Goal: Task Accomplishment & Management: Use online tool/utility

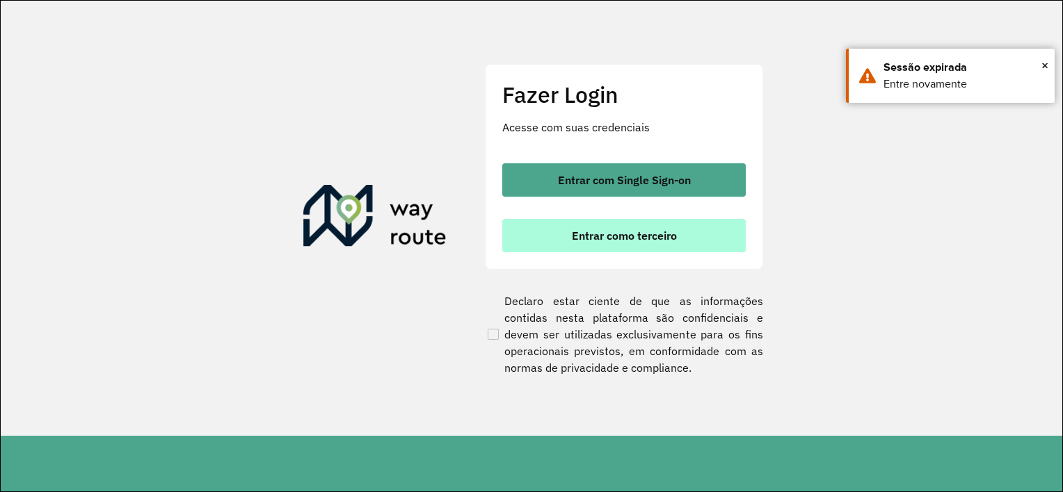
click at [580, 244] on button "Entrar como terceiro" at bounding box center [623, 235] width 243 height 33
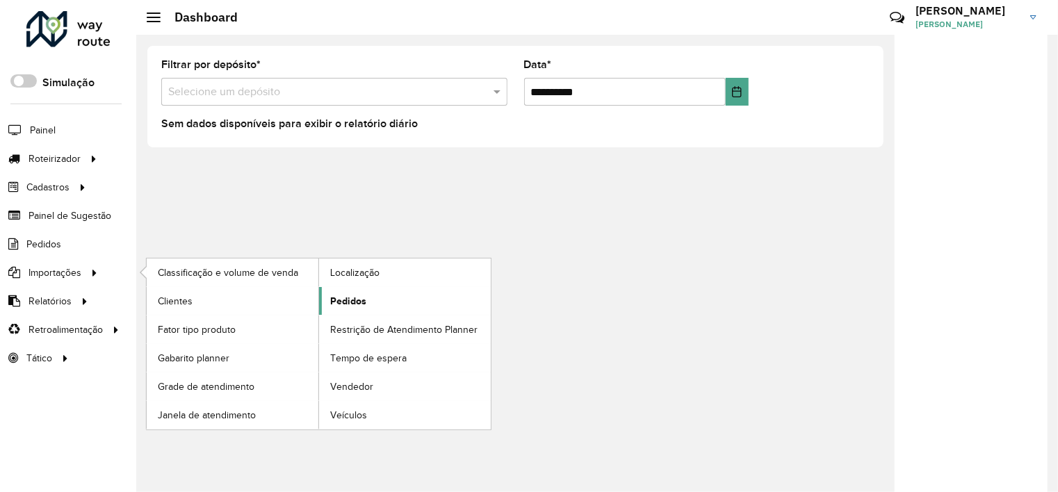
click at [339, 305] on span "Pedidos" at bounding box center [348, 301] width 36 height 15
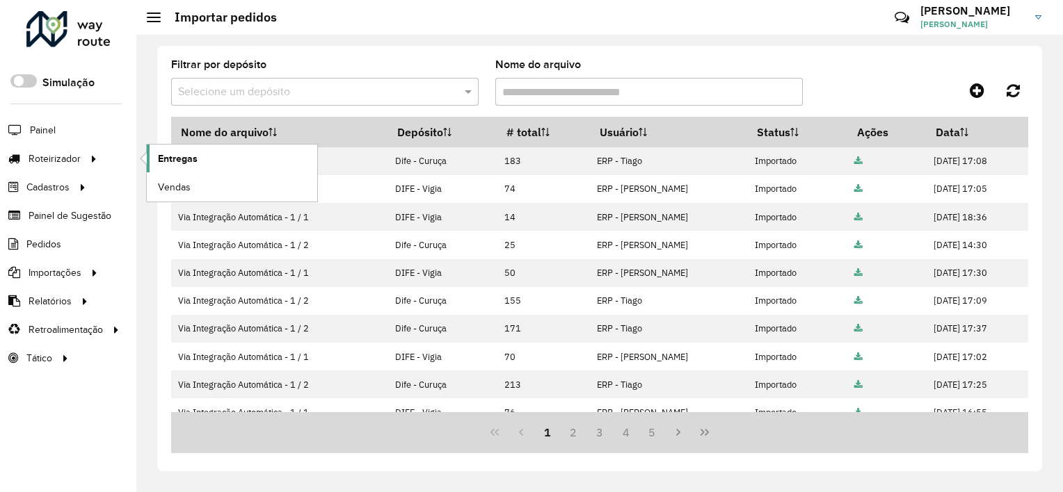
click at [188, 152] on span "Entregas" at bounding box center [178, 159] width 40 height 15
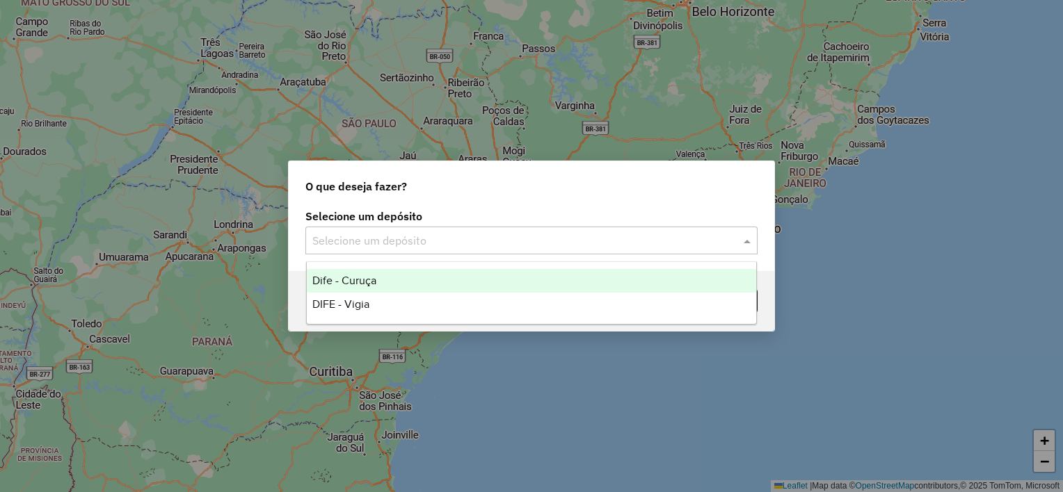
click at [327, 244] on input "text" at bounding box center [517, 241] width 410 height 17
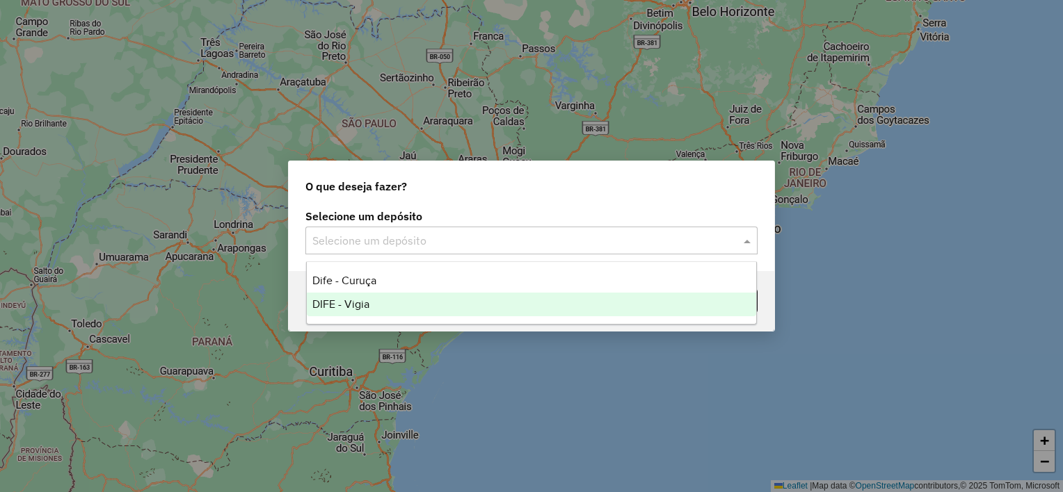
click at [347, 304] on span "DIFE - Vigia" at bounding box center [340, 304] width 57 height 12
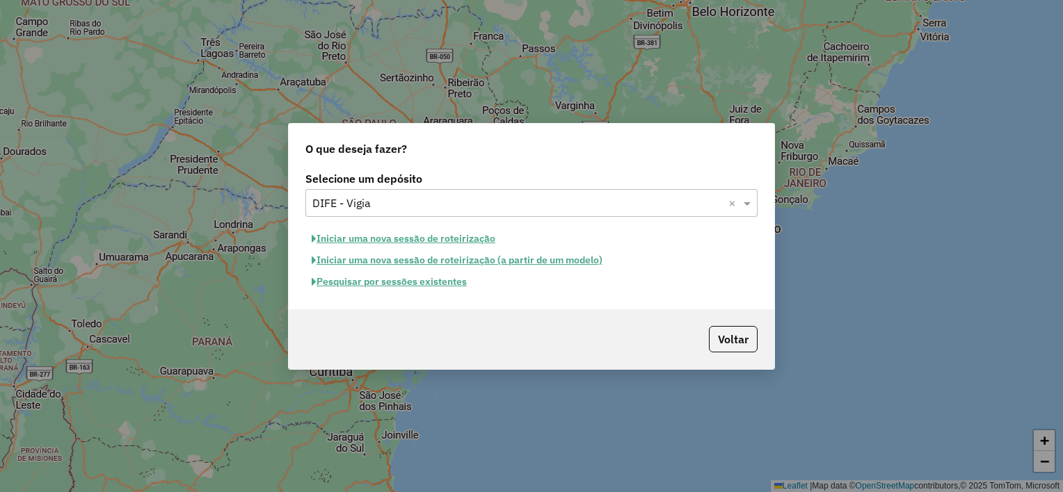
click at [348, 238] on button "Iniciar uma nova sessão de roteirização" at bounding box center [403, 239] width 196 height 22
select select "*"
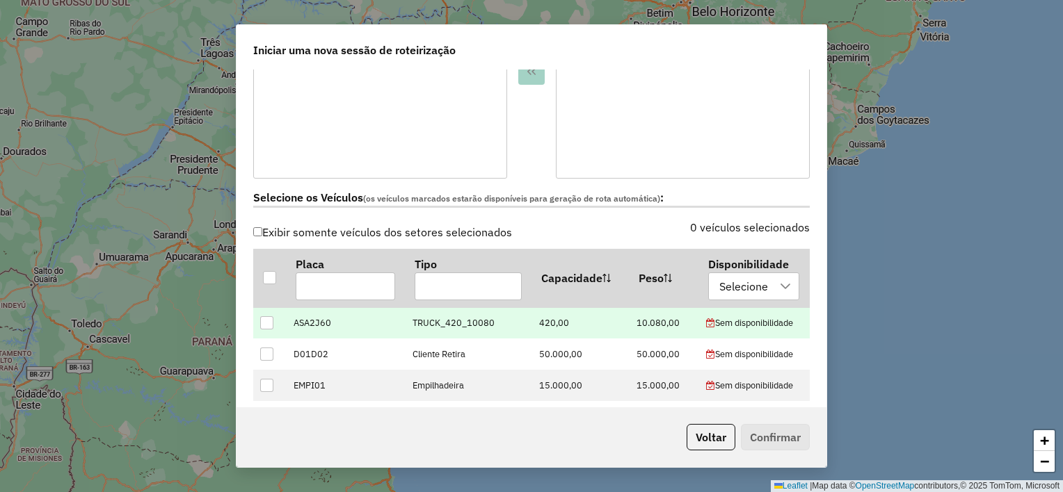
scroll to position [348, 0]
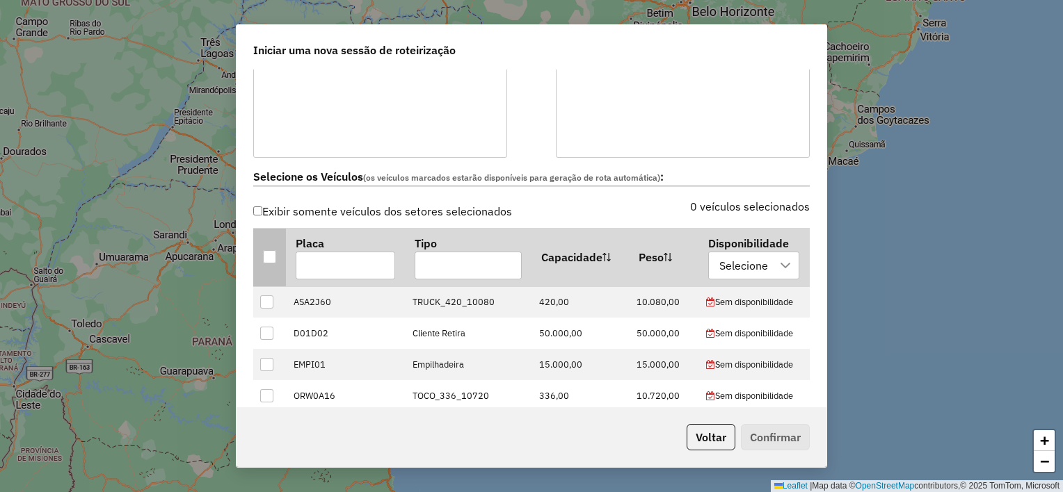
click at [268, 255] on div at bounding box center [269, 256] width 13 height 13
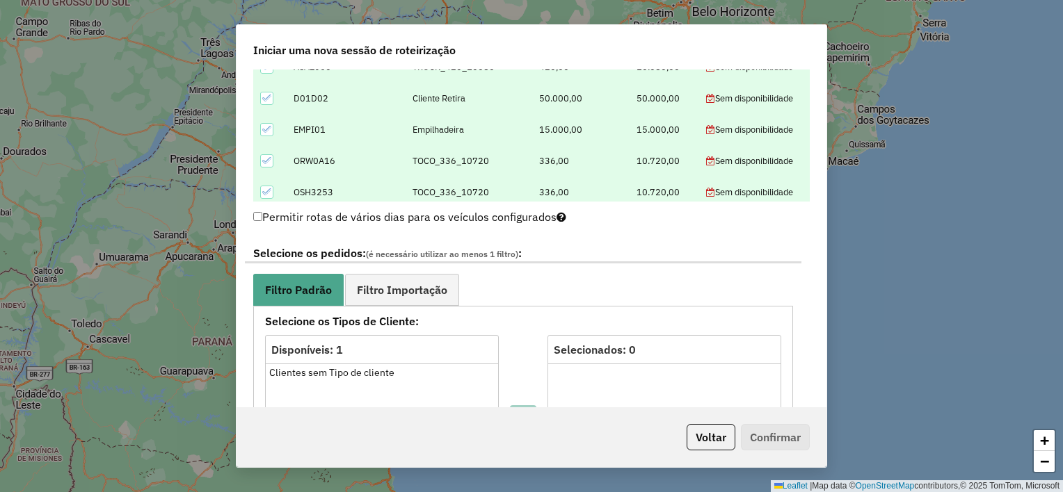
scroll to position [626, 0]
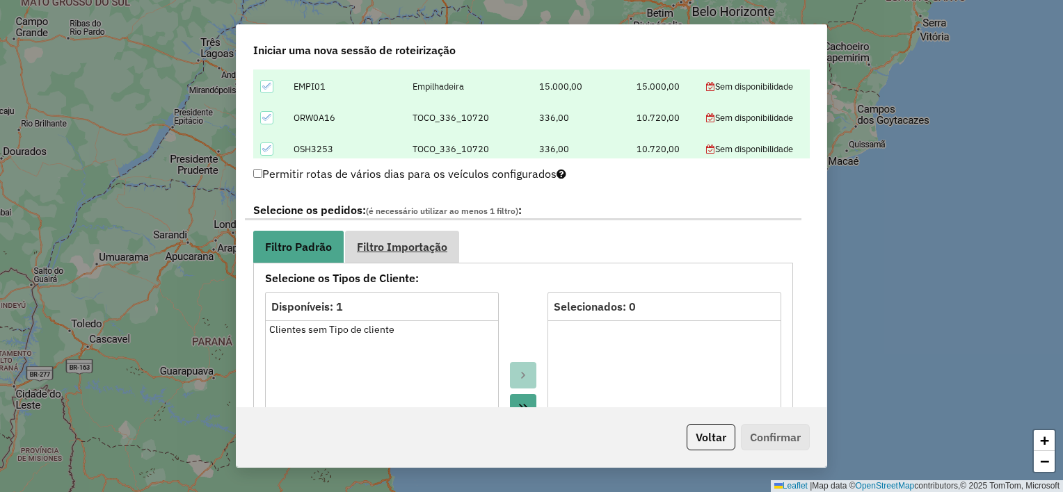
click at [440, 249] on span "Filtro Importação" at bounding box center [402, 246] width 90 height 11
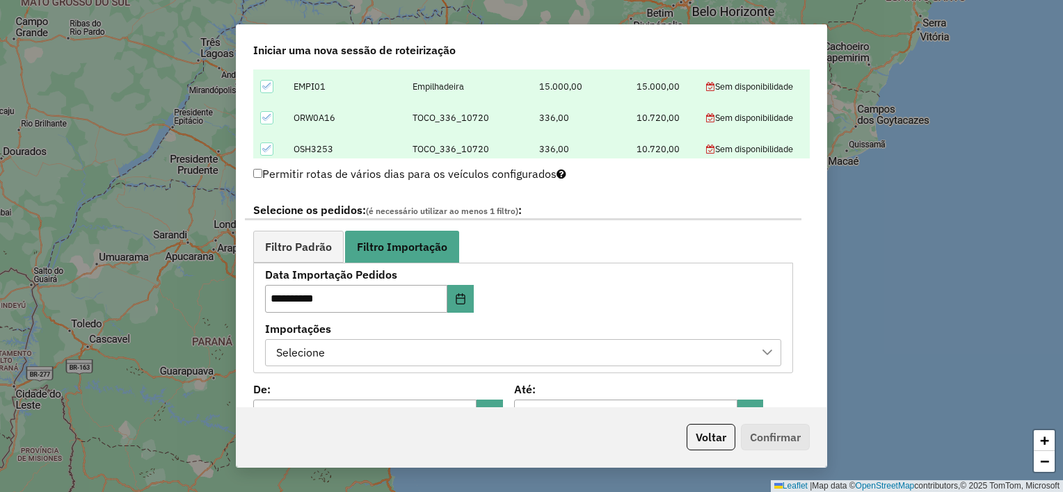
click at [348, 355] on div "Selecione" at bounding box center [512, 353] width 483 height 26
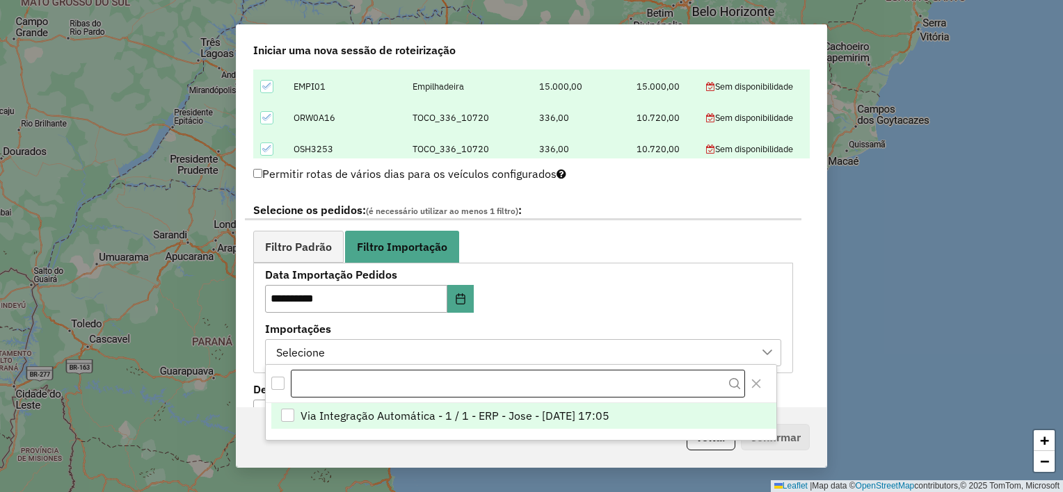
scroll to position [10, 63]
click at [312, 414] on span "Via Integração Automática - 1 / 1 - ERP - Jose - 18/08/2025 17:05" at bounding box center [454, 416] width 309 height 17
click at [567, 322] on label "Importações" at bounding box center [523, 329] width 516 height 17
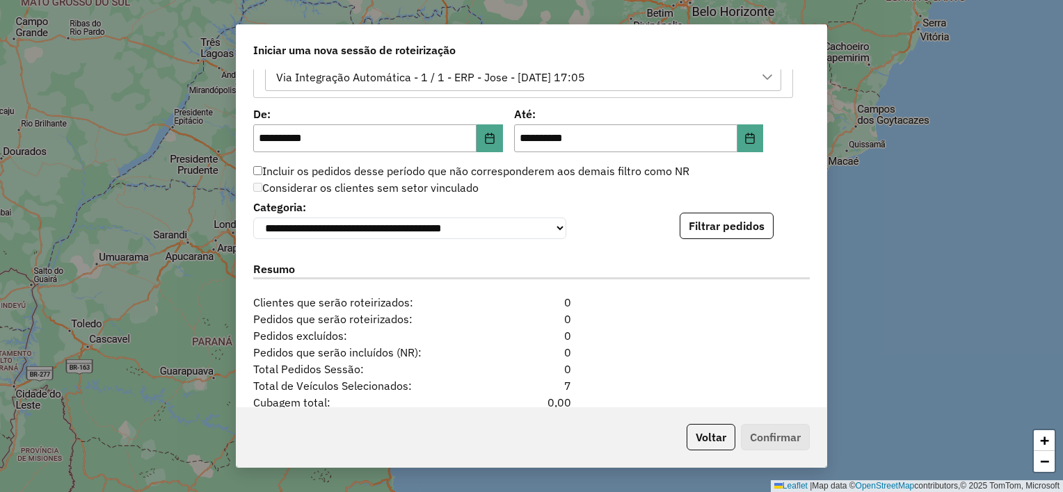
scroll to position [904, 0]
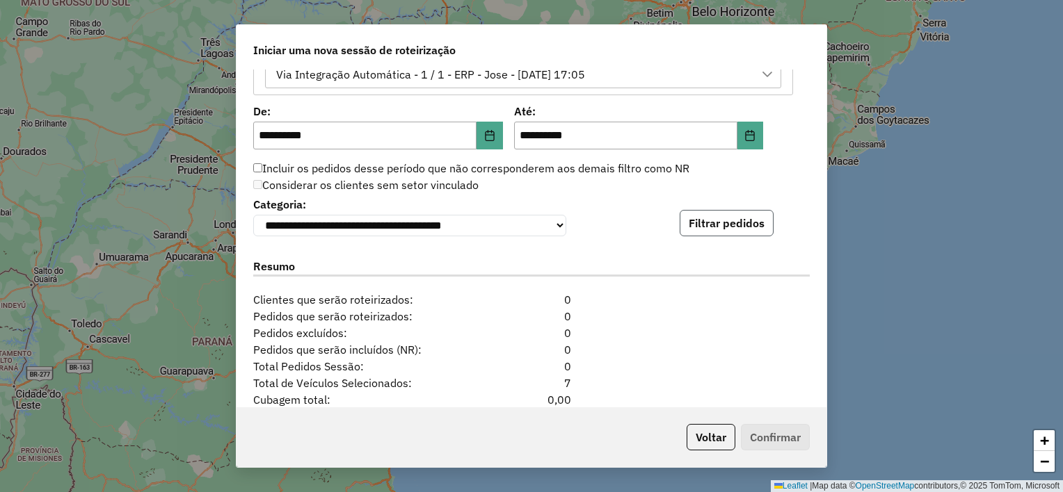
click at [706, 220] on button "Filtrar pedidos" at bounding box center [726, 223] width 94 height 26
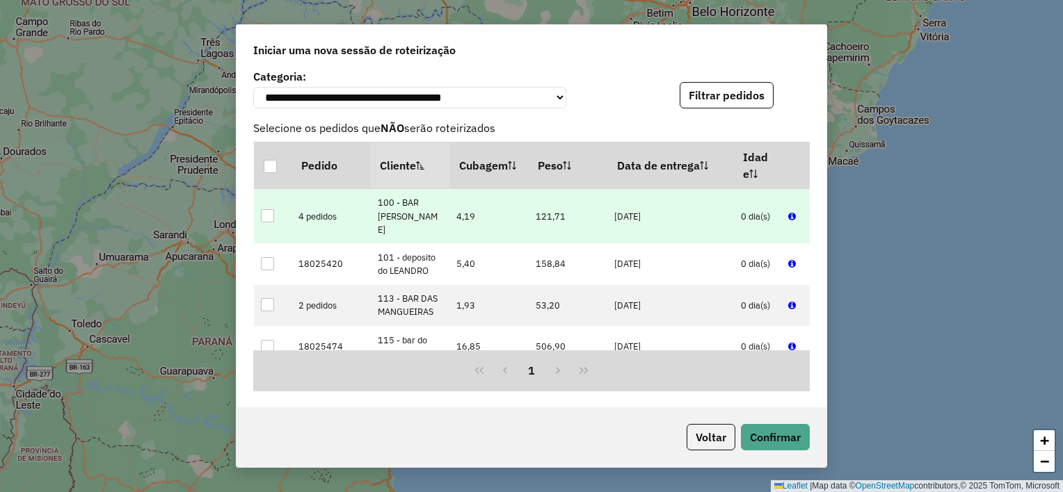
scroll to position [1043, 0]
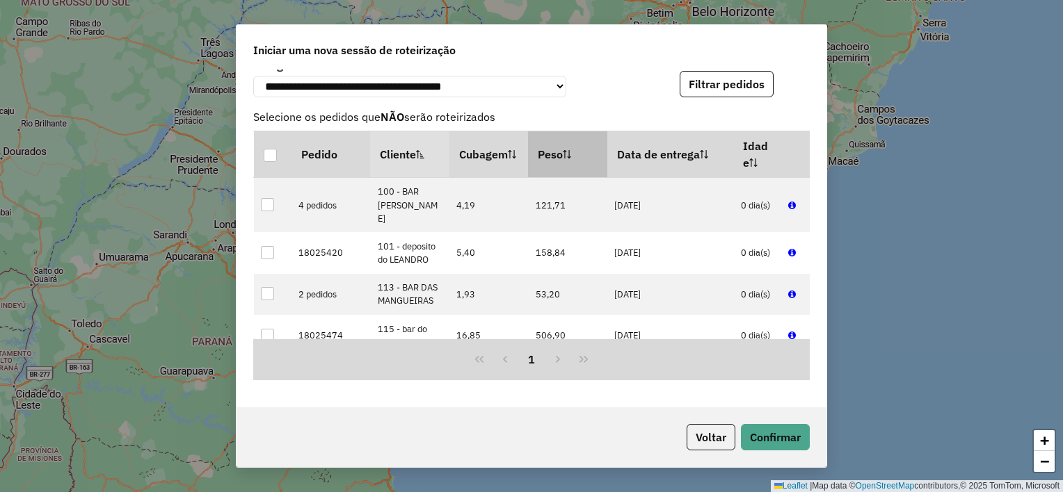
click at [556, 145] on th "Peso" at bounding box center [567, 154] width 79 height 47
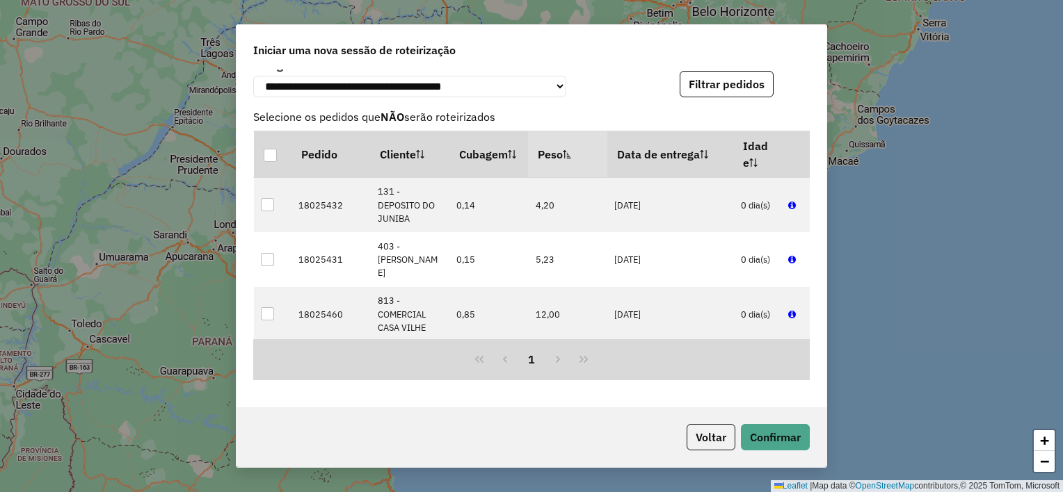
click at [556, 147] on th "Peso" at bounding box center [567, 154] width 79 height 47
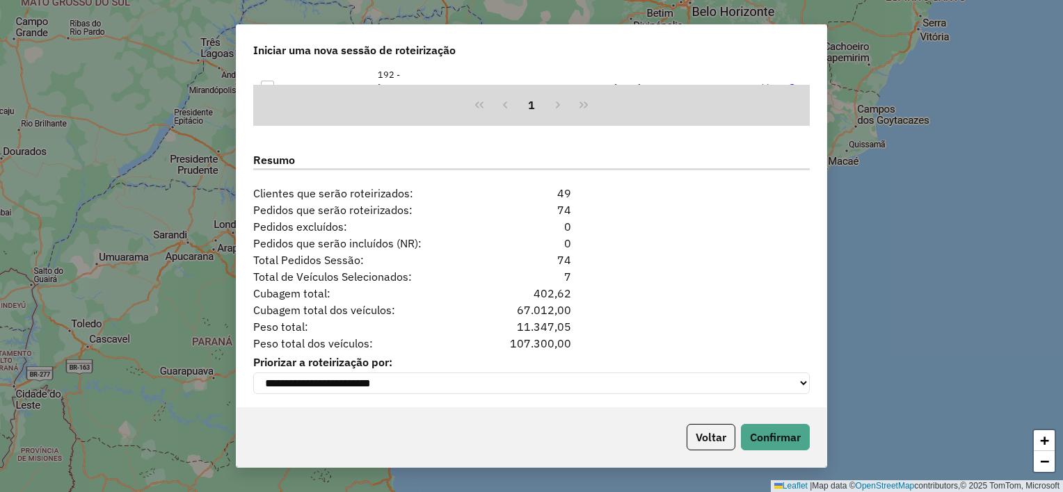
scroll to position [1306, 0]
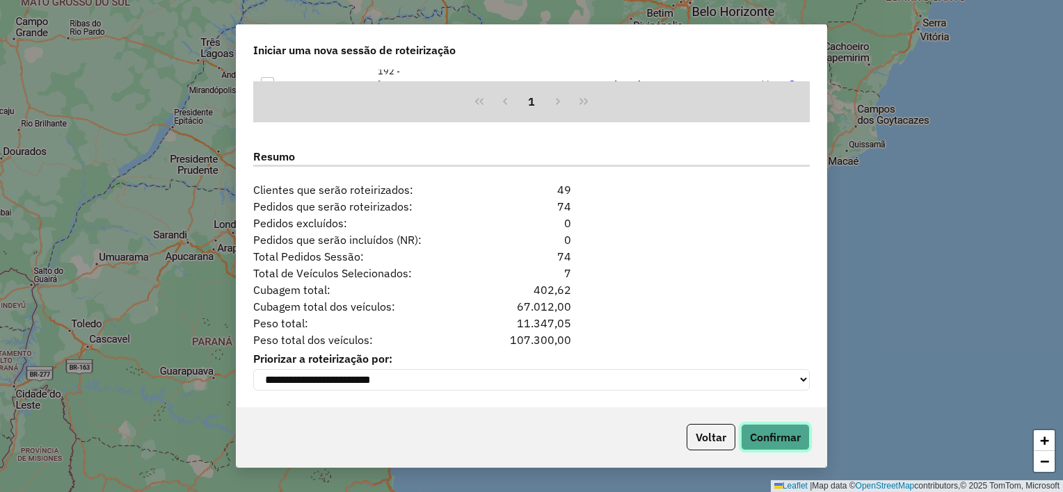
click at [782, 432] on button "Confirmar" at bounding box center [775, 437] width 69 height 26
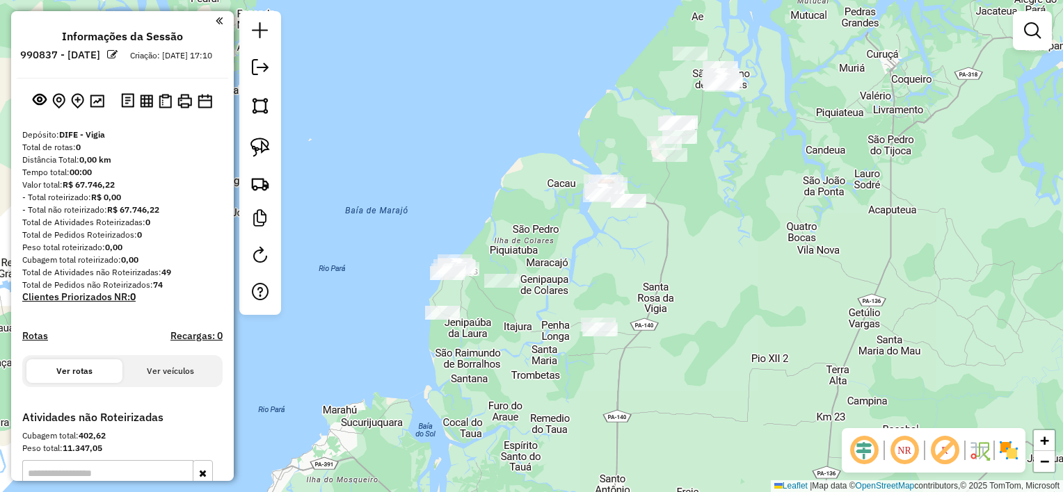
drag, startPoint x: 518, startPoint y: 271, endPoint x: 654, endPoint y: 242, distance: 138.7
click at [654, 242] on div "Janela de atendimento Grade de atendimento Capacidade Transportadoras Veículos …" at bounding box center [531, 246] width 1063 height 492
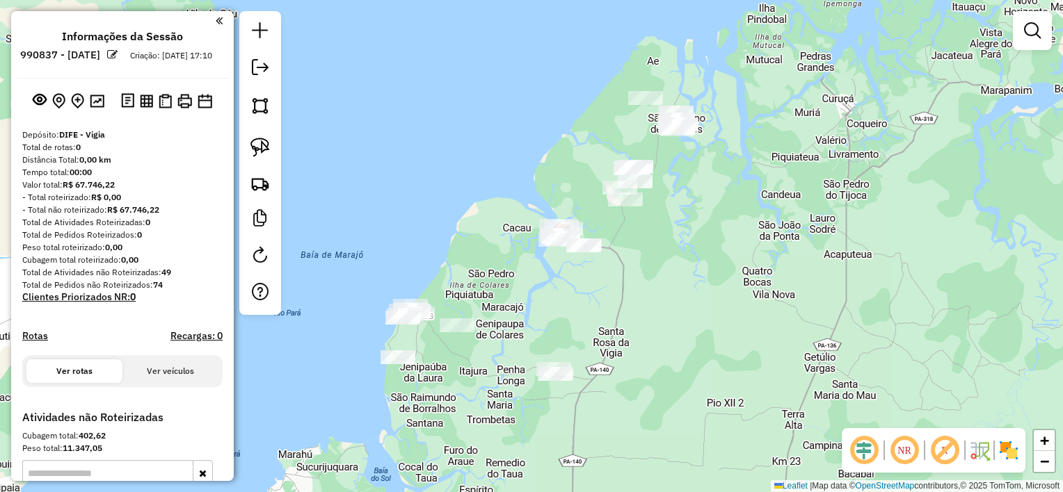
drag, startPoint x: 654, startPoint y: 242, endPoint x: 593, endPoint y: 300, distance: 84.1
click at [593, 300] on div "Janela de atendimento Grade de atendimento Capacidade Transportadoras Veículos …" at bounding box center [531, 246] width 1063 height 492
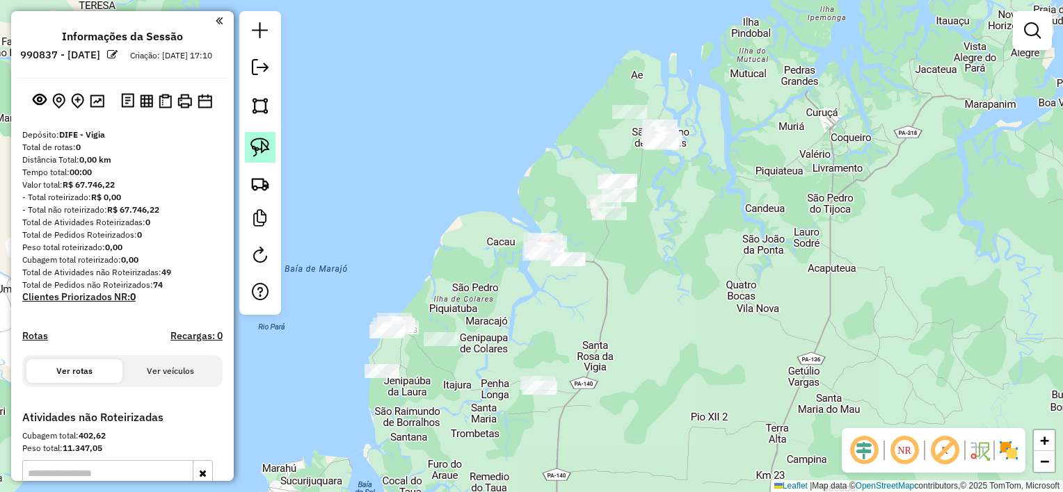
click at [261, 134] on link at bounding box center [260, 147] width 31 height 31
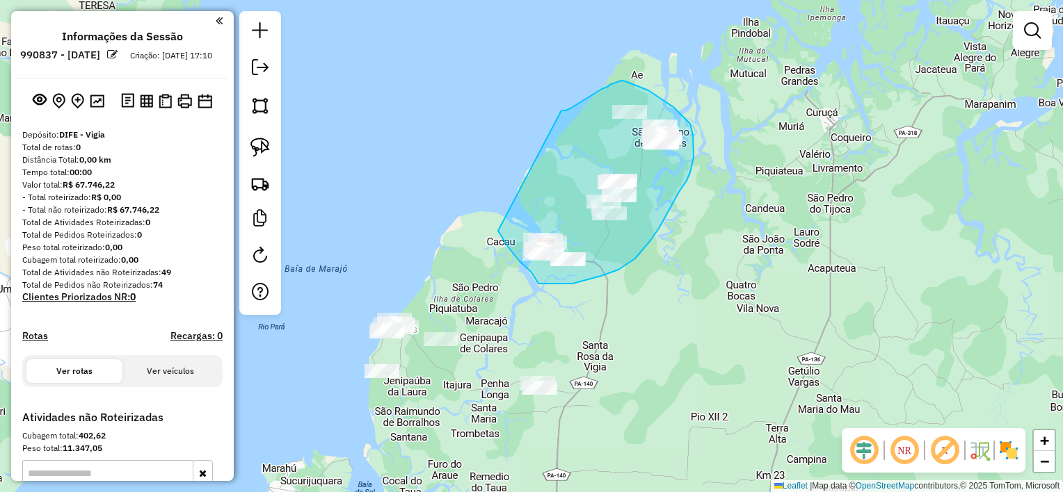
drag, startPoint x: 561, startPoint y: 111, endPoint x: 498, endPoint y: 231, distance: 135.9
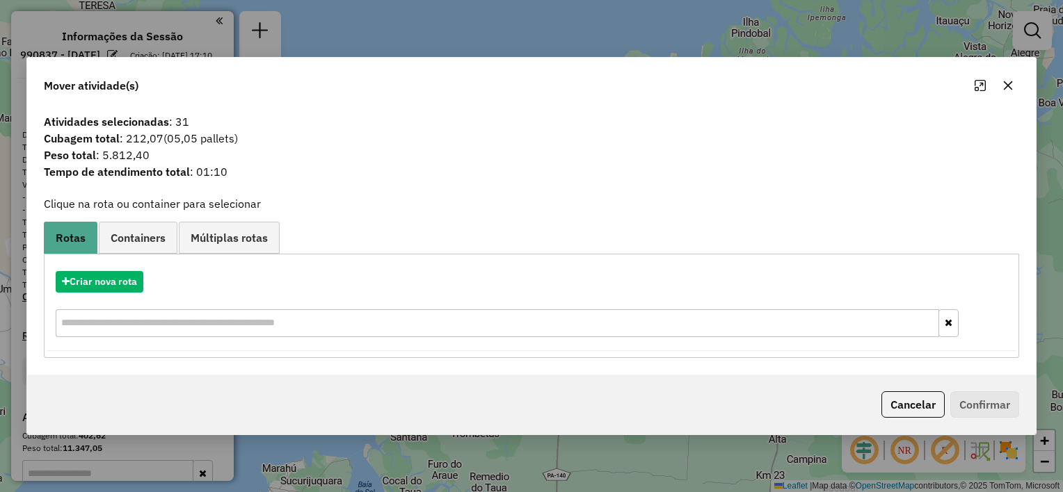
click at [1004, 89] on icon "button" at bounding box center [1008, 85] width 9 height 9
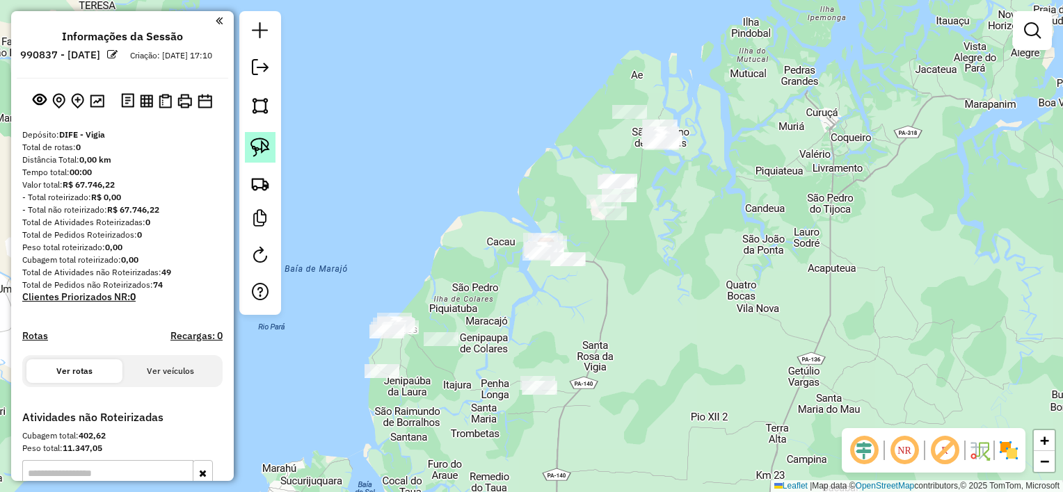
click at [253, 148] on img at bounding box center [259, 147] width 19 height 19
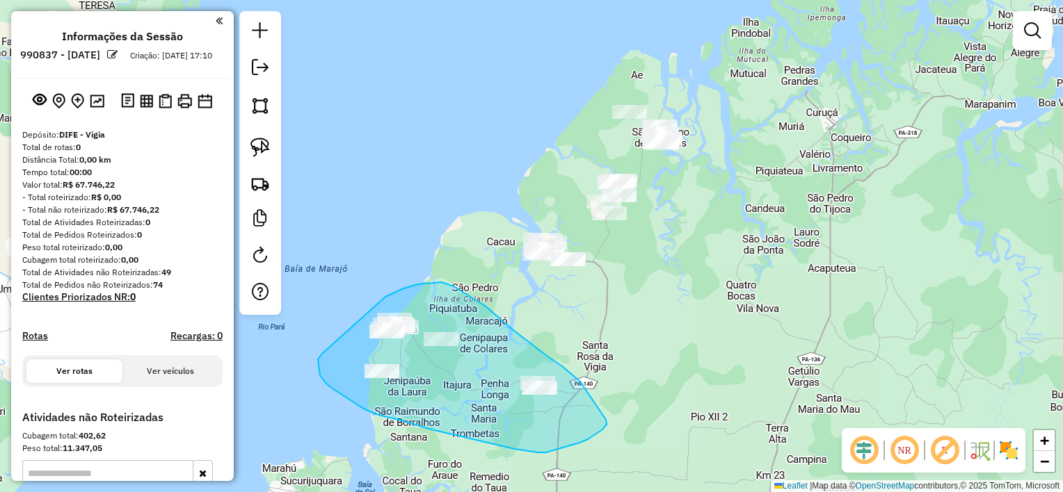
drag, startPoint x: 385, startPoint y: 297, endPoint x: 322, endPoint y: 354, distance: 85.2
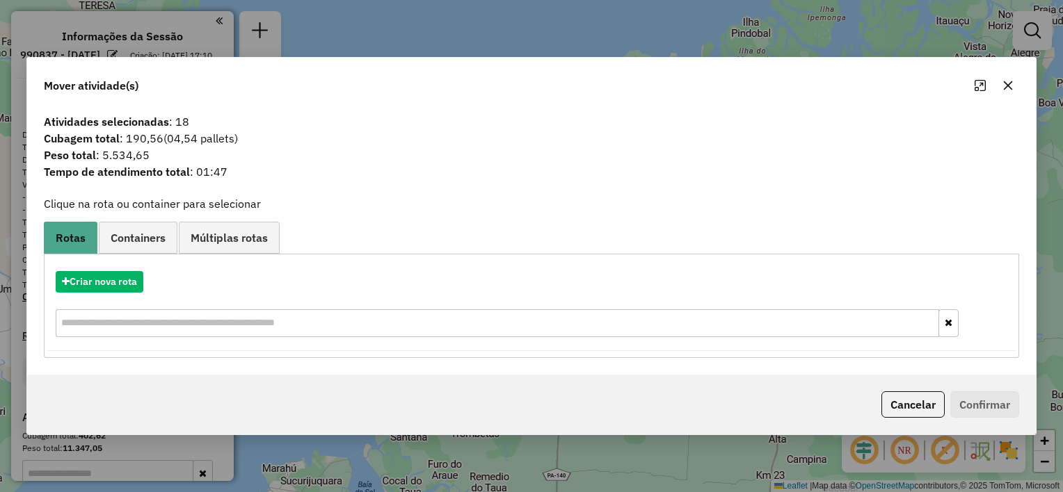
click at [1006, 81] on icon "button" at bounding box center [1007, 85] width 11 height 11
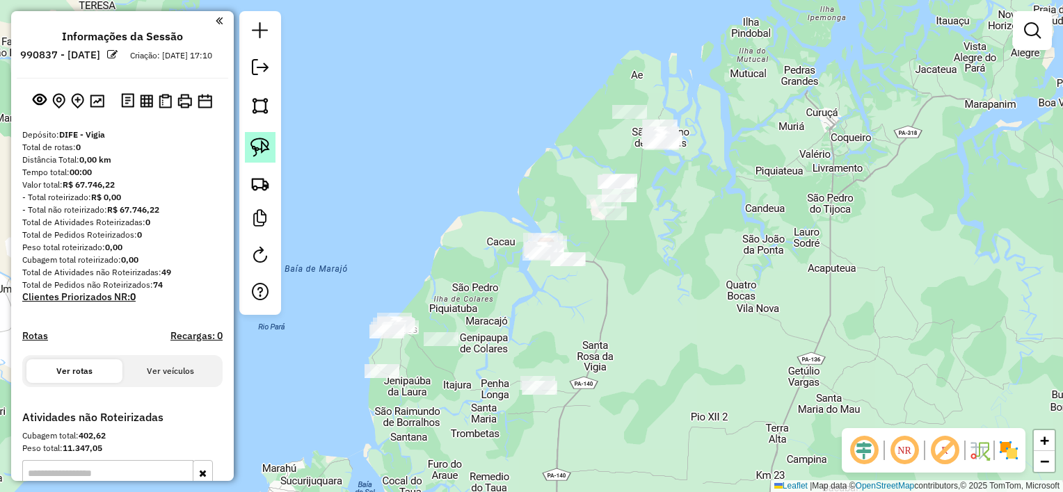
click at [255, 154] on img at bounding box center [259, 147] width 19 height 19
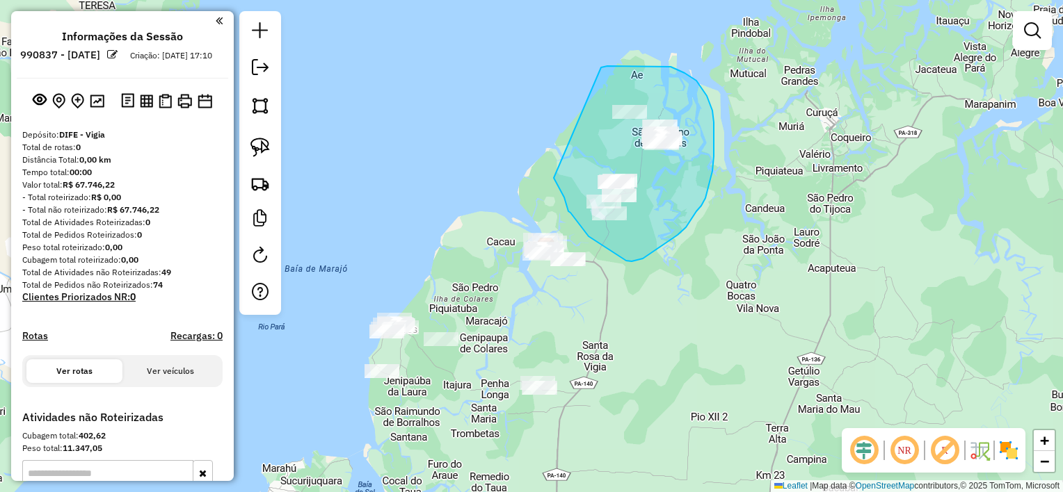
drag, startPoint x: 554, startPoint y: 178, endPoint x: 601, endPoint y: 67, distance: 120.3
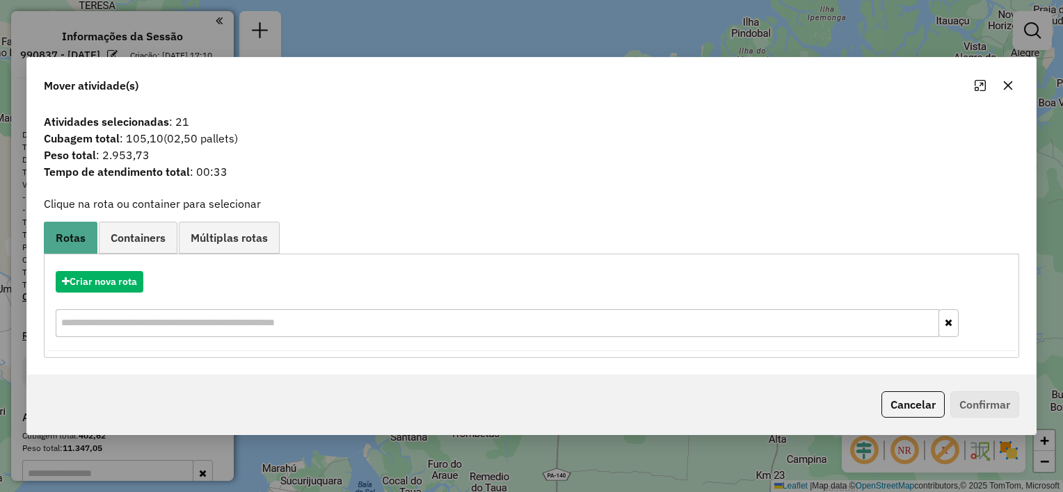
click at [1005, 90] on icon "button" at bounding box center [1007, 85] width 11 height 11
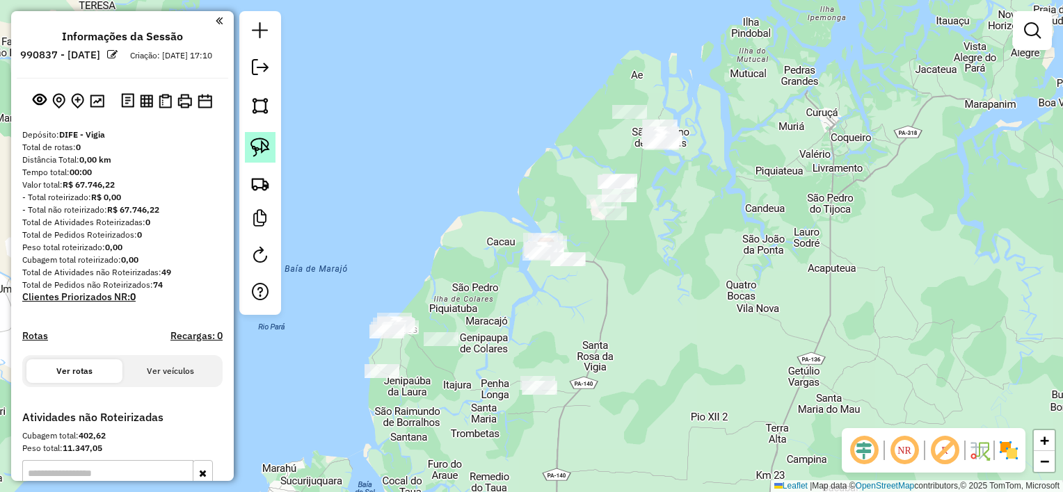
click at [273, 152] on link at bounding box center [260, 147] width 31 height 31
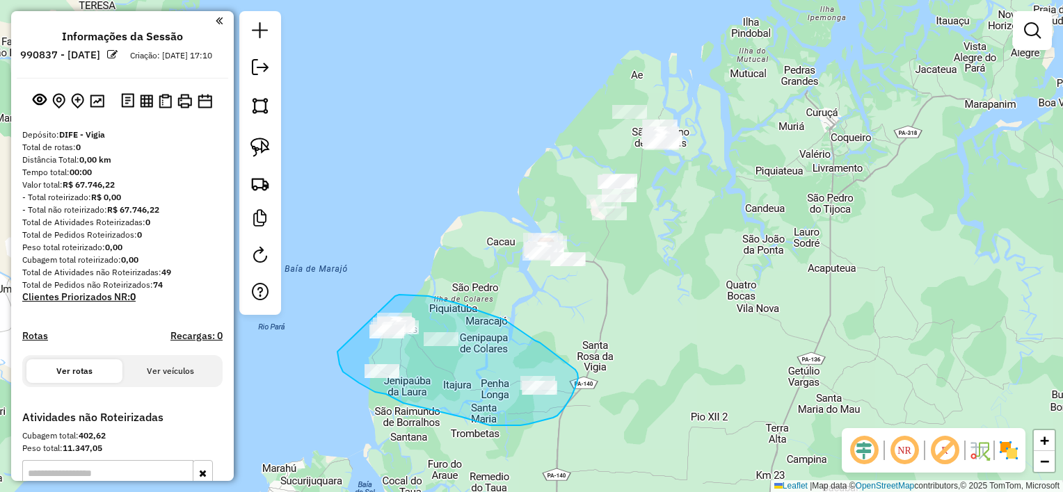
drag, startPoint x: 395, startPoint y: 296, endPoint x: 337, endPoint y: 352, distance: 80.2
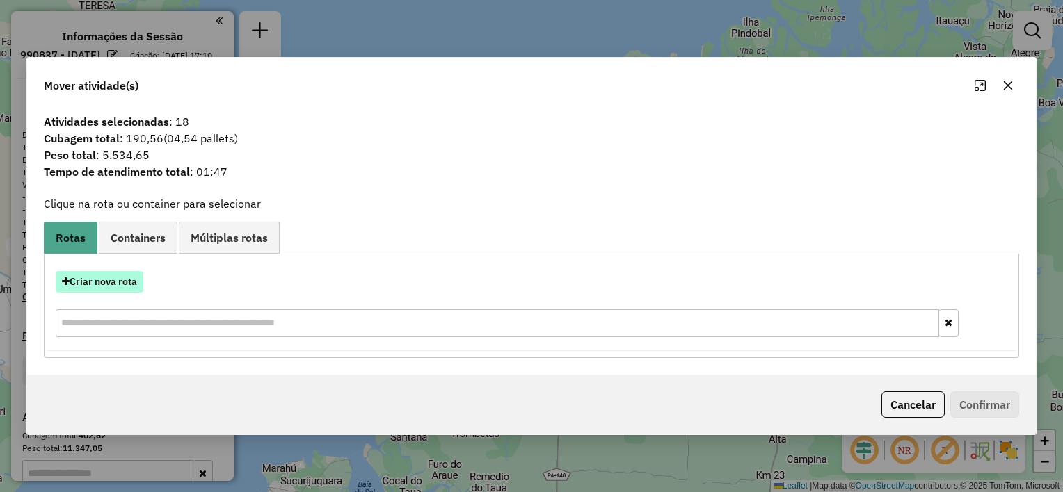
click at [122, 281] on button "Criar nova rota" at bounding box center [100, 282] width 88 height 22
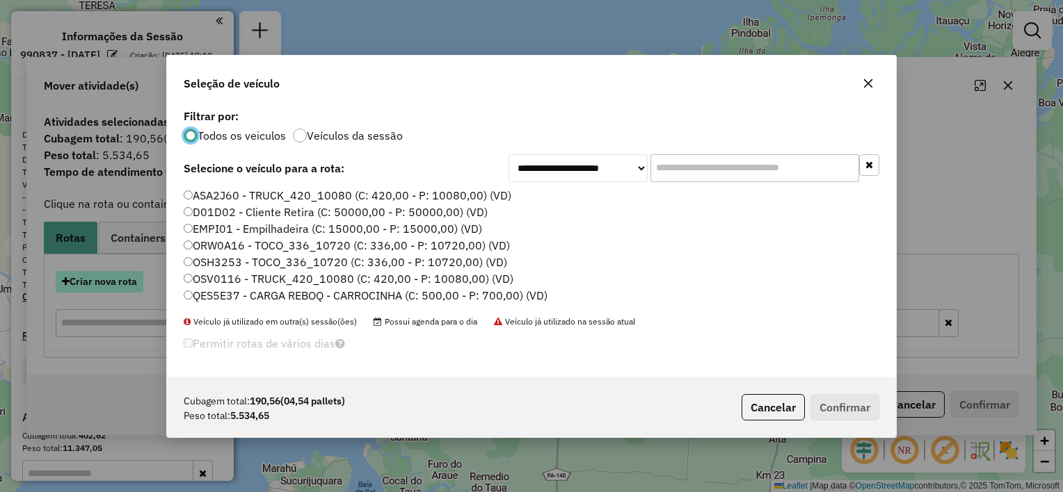
scroll to position [7, 4]
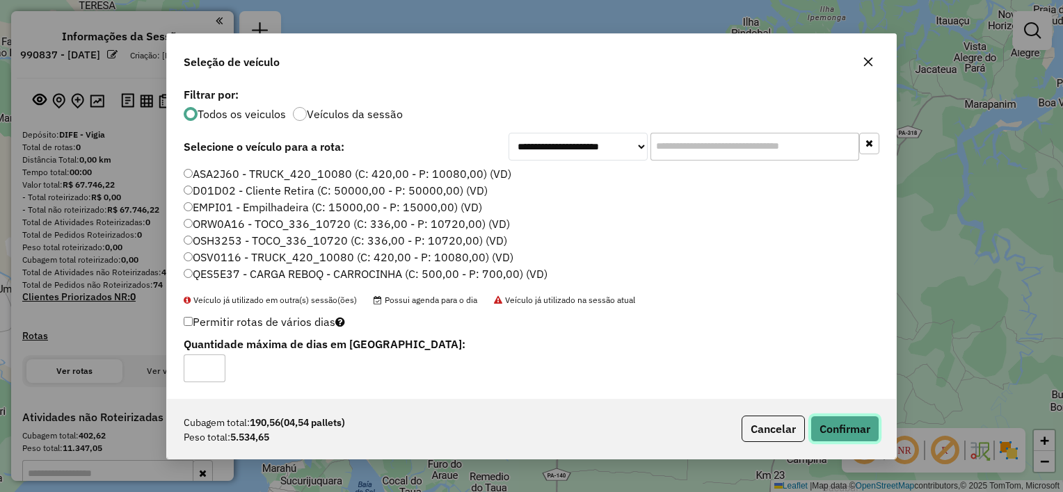
click at [821, 431] on button "Confirmar" at bounding box center [844, 429] width 69 height 26
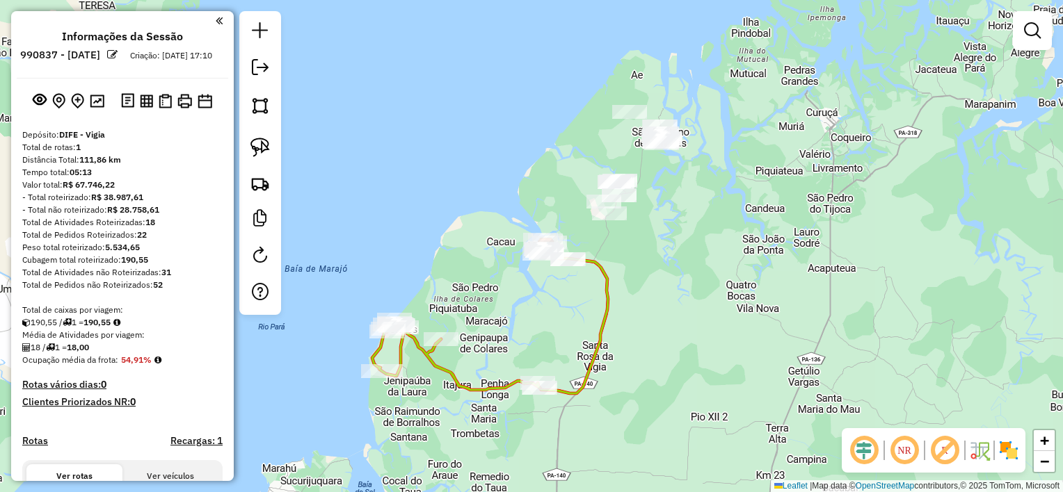
drag, startPoint x: 636, startPoint y: 250, endPoint x: 565, endPoint y: 321, distance: 99.3
click at [565, 321] on div "Janela de atendimento Grade de atendimento Capacidade Transportadoras Veículos …" at bounding box center [531, 246] width 1063 height 492
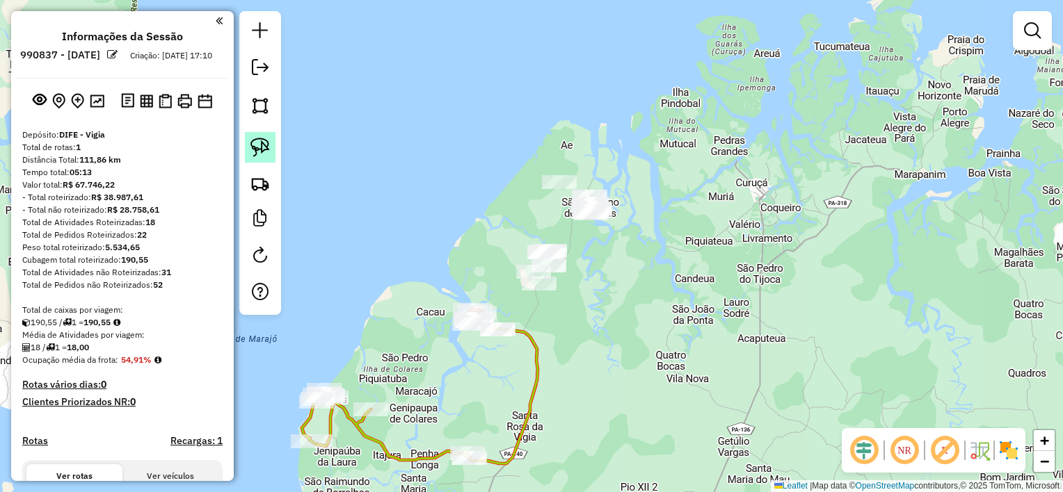
click at [261, 147] on img at bounding box center [259, 147] width 19 height 19
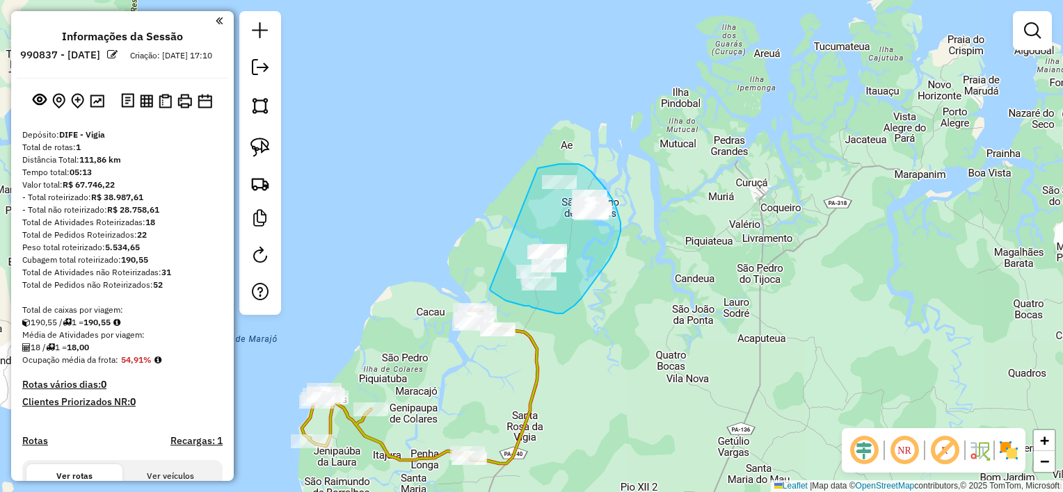
drag, startPoint x: 538, startPoint y: 168, endPoint x: 490, endPoint y: 289, distance: 130.4
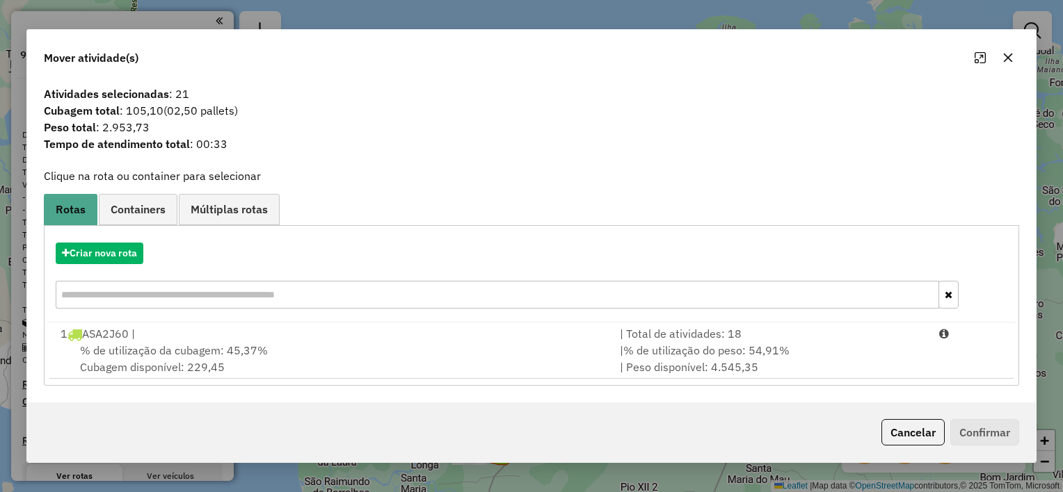
click at [1006, 56] on icon "button" at bounding box center [1007, 57] width 11 height 11
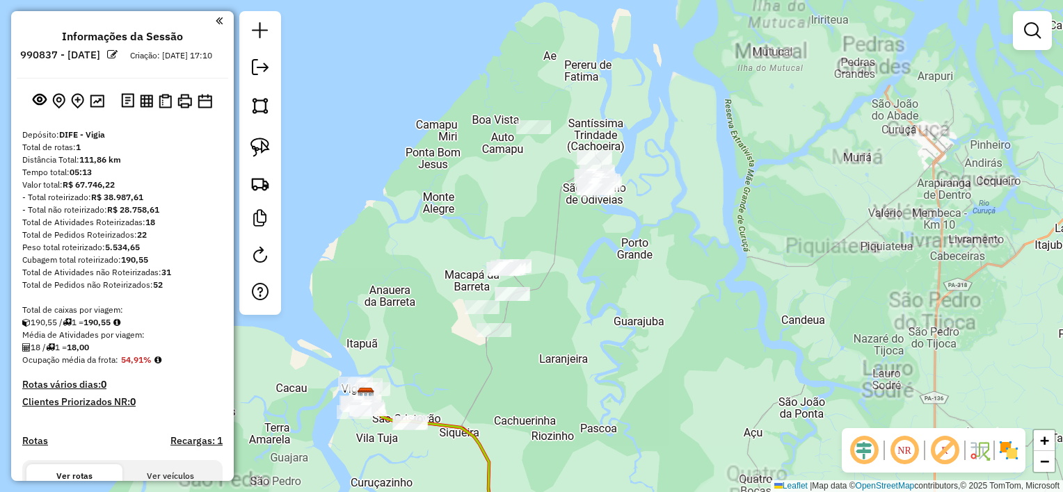
drag, startPoint x: 645, startPoint y: 242, endPoint x: 615, endPoint y: 293, distance: 59.3
click at [615, 293] on div "Janela de atendimento Grade de atendimento Capacidade Transportadoras Veículos …" at bounding box center [531, 246] width 1063 height 492
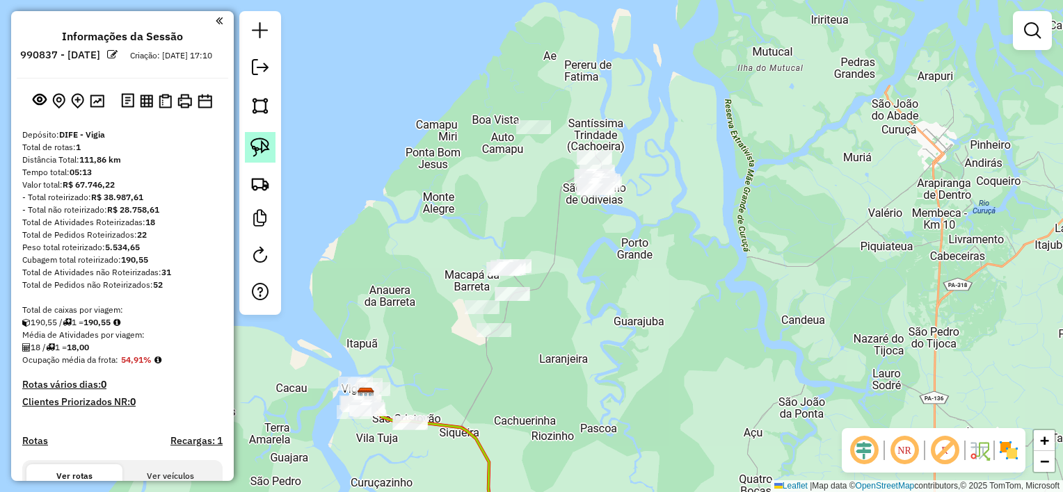
click at [254, 145] on img at bounding box center [259, 147] width 19 height 19
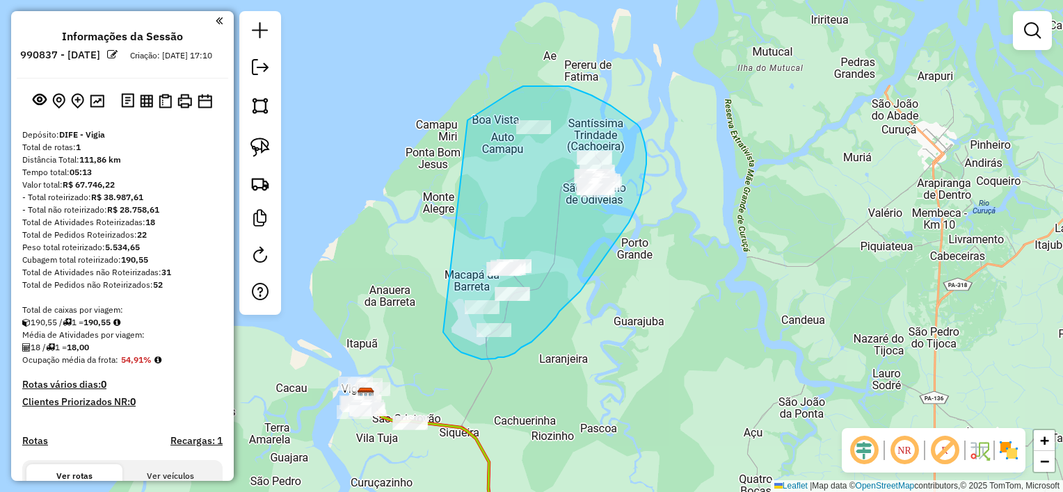
drag, startPoint x: 469, startPoint y: 120, endPoint x: 442, endPoint y: 331, distance: 213.1
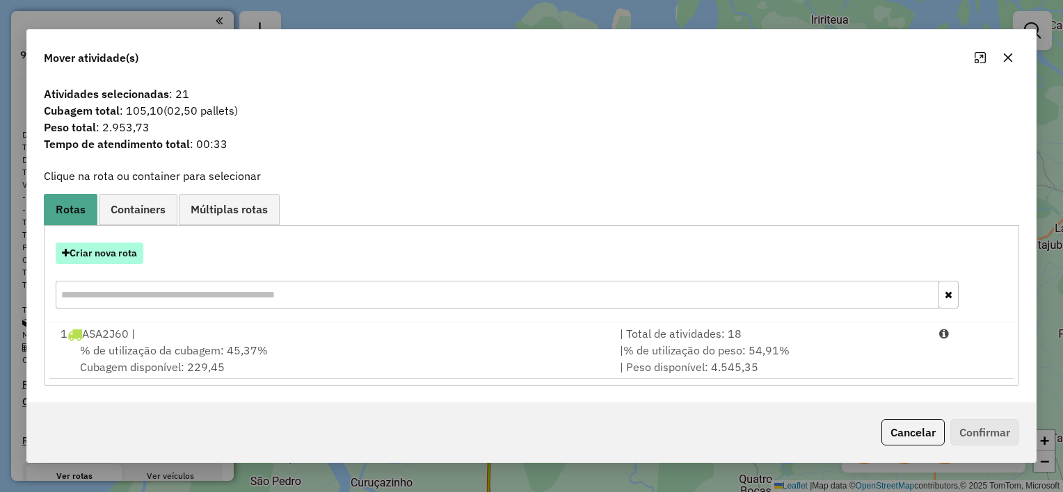
click at [125, 255] on button "Criar nova rota" at bounding box center [100, 254] width 88 height 22
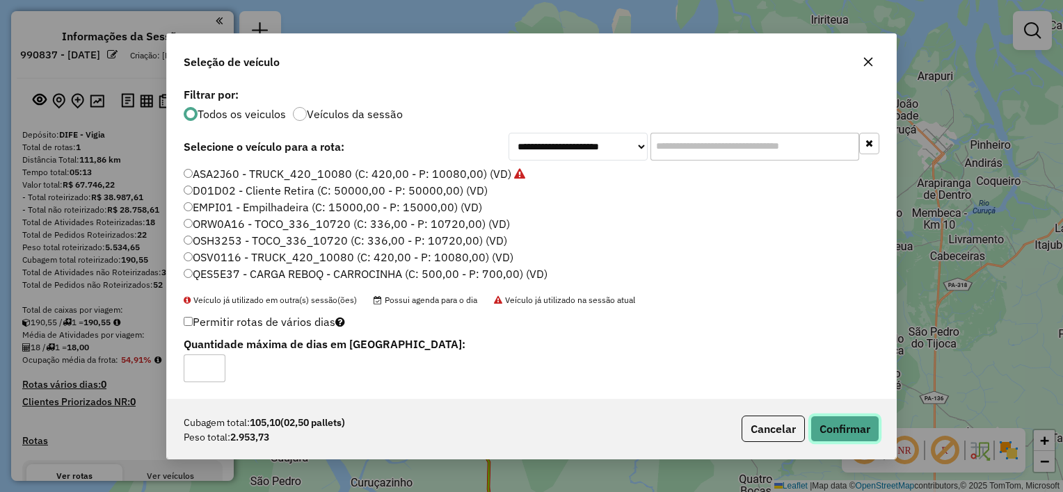
click at [832, 432] on button "Confirmar" at bounding box center [844, 429] width 69 height 26
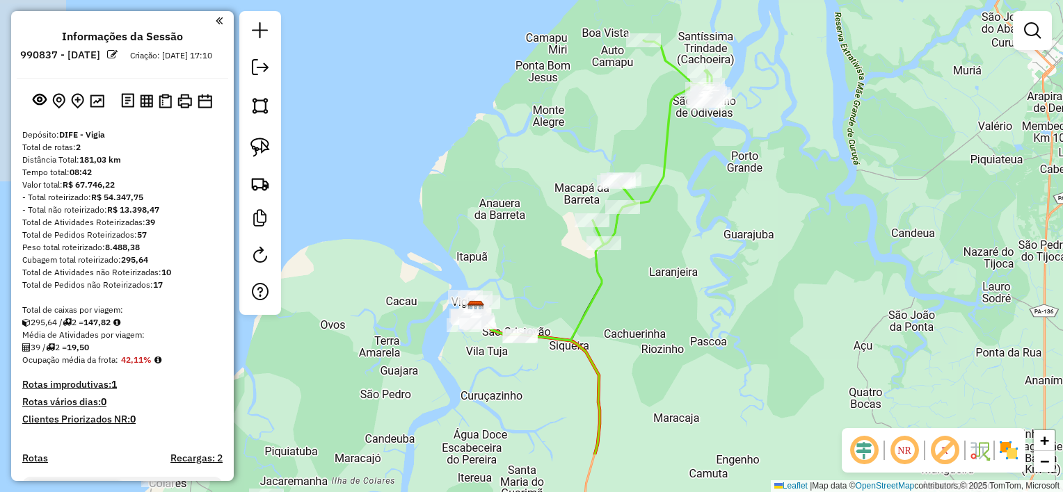
drag, startPoint x: 459, startPoint y: 380, endPoint x: 569, endPoint y: 293, distance: 140.1
click at [569, 293] on div "Janela de atendimento Grade de atendimento Capacidade Transportadoras Veículos …" at bounding box center [531, 246] width 1063 height 492
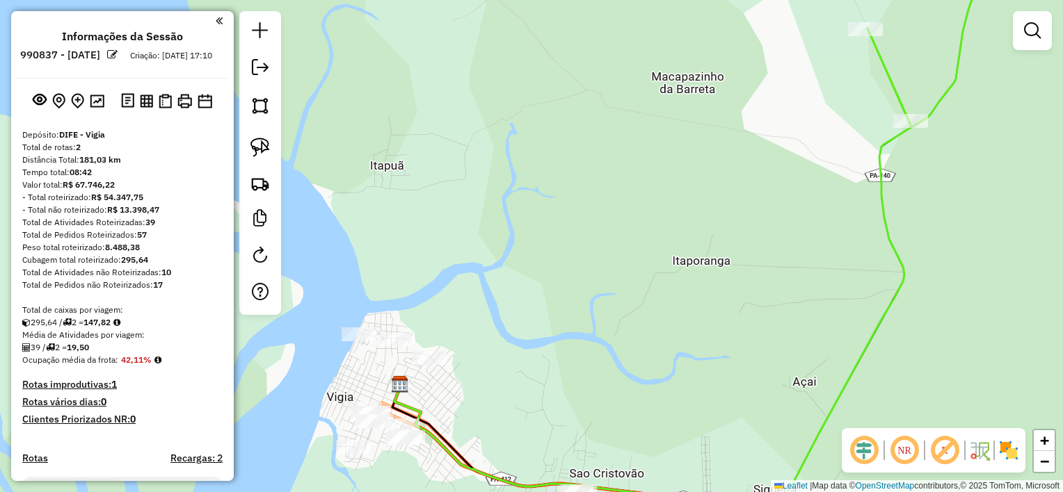
drag, startPoint x: 490, startPoint y: 384, endPoint x: 418, endPoint y: 159, distance: 235.8
click at [418, 159] on div "Janela de atendimento Grade de atendimento Capacidade Transportadoras Veículos …" at bounding box center [531, 246] width 1063 height 492
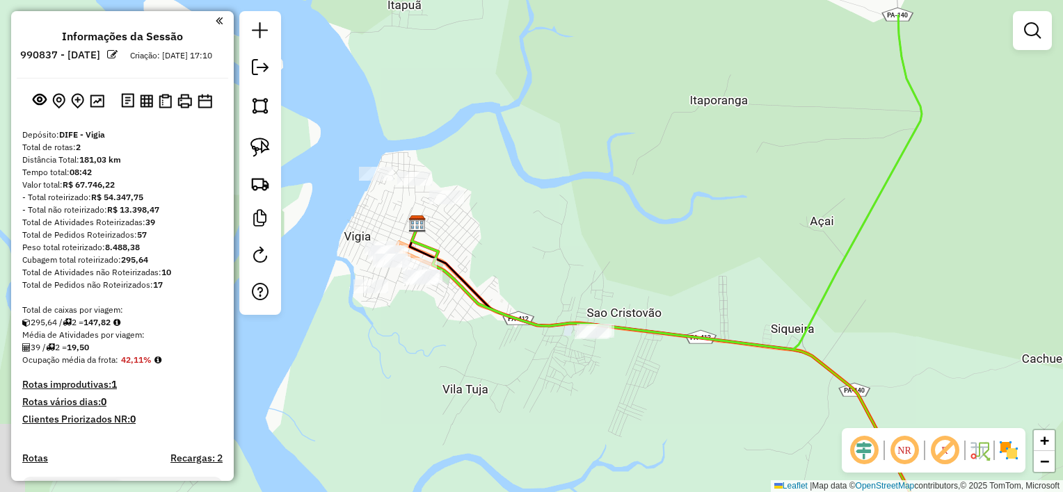
drag, startPoint x: 389, startPoint y: 244, endPoint x: 478, endPoint y: 308, distance: 109.6
click at [478, 308] on icon at bounding box center [667, 182] width 510 height 335
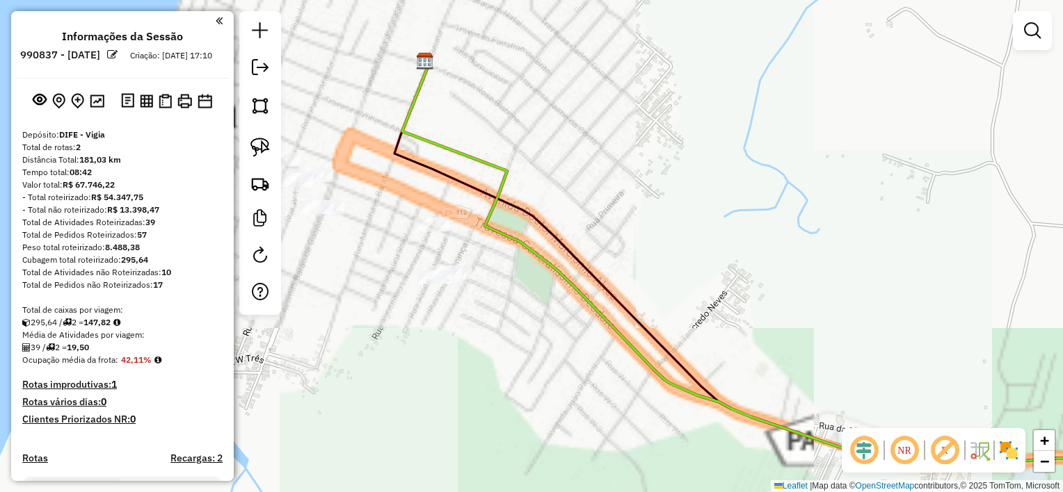
drag, startPoint x: 440, startPoint y: 302, endPoint x: 570, endPoint y: 301, distance: 130.0
click at [570, 302] on div "Janela de atendimento Grade de atendimento Capacidade Transportadoras Veículos …" at bounding box center [531, 246] width 1063 height 492
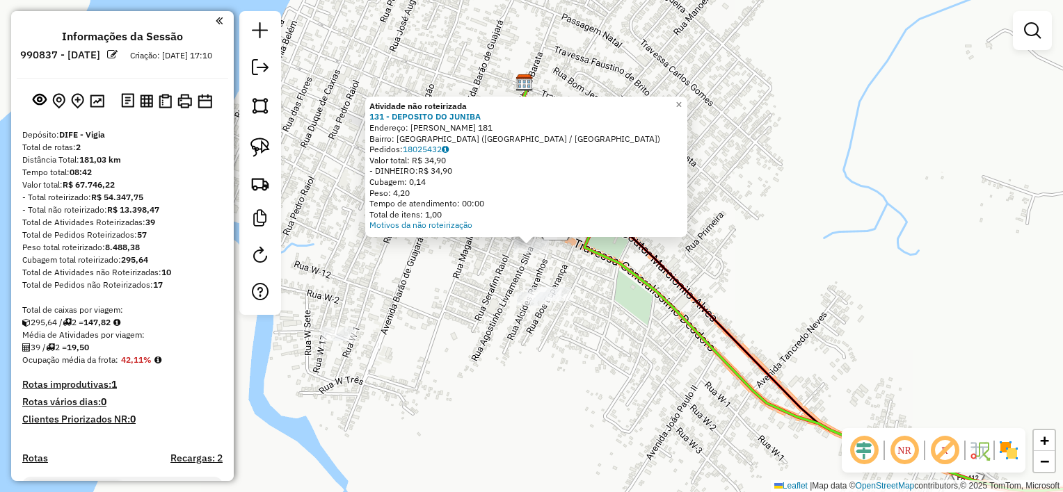
click at [460, 275] on div "Atividade não roteirizada 131 - DEPOSITO DO JUNIBA Endereço: SERAFIM RAIOL 181 …" at bounding box center [531, 246] width 1063 height 492
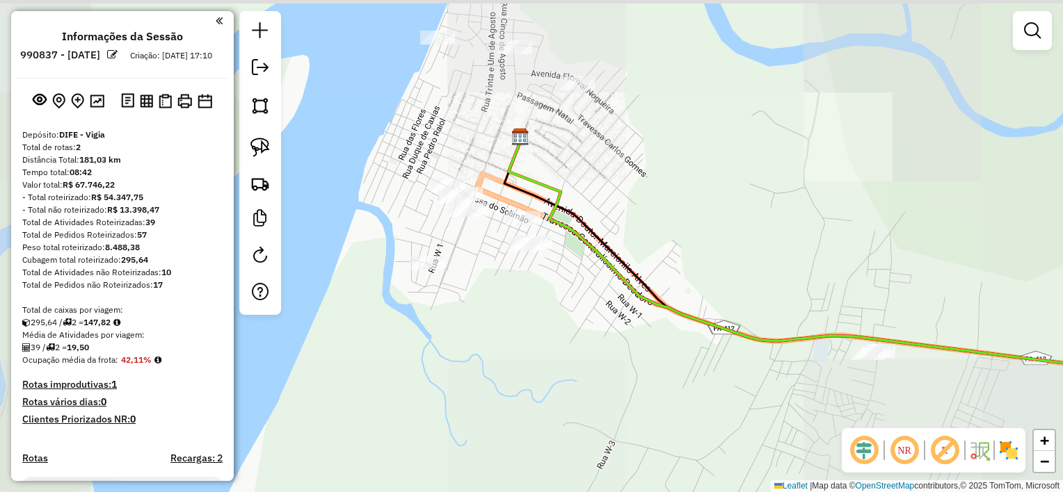
drag, startPoint x: 534, startPoint y: 158, endPoint x: 533, endPoint y: 176, distance: 18.1
click at [533, 176] on div "Janela de atendimento Grade de atendimento Capacidade Transportadoras Veículos …" at bounding box center [531, 246] width 1063 height 492
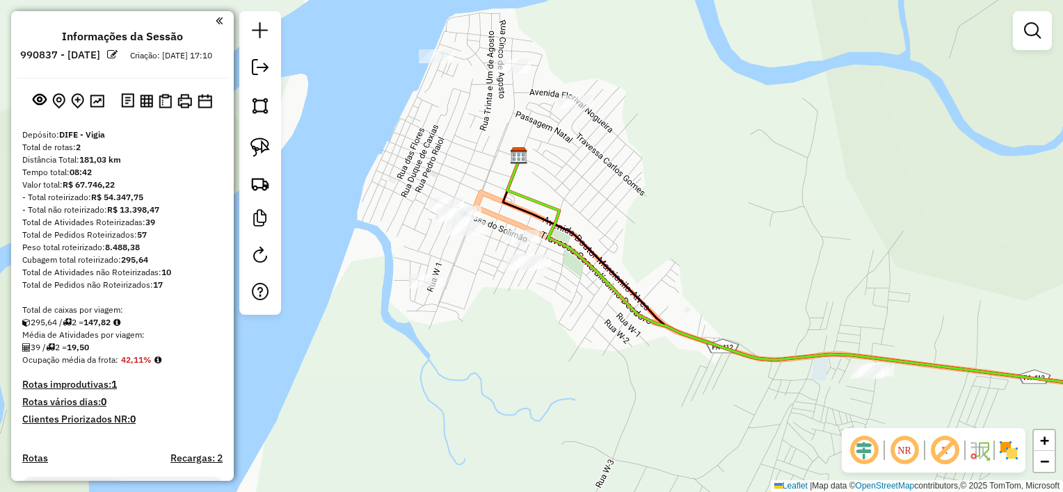
click at [515, 73] on div at bounding box center [513, 66] width 35 height 14
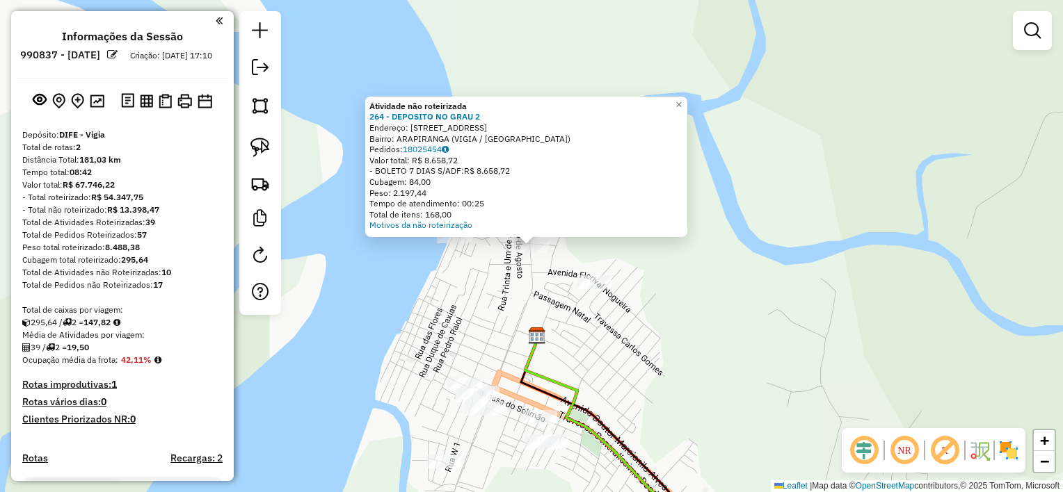
click at [496, 277] on div "Atividade não roteirizada 264 - DEPOSITO NO GRAU 2 Endereço: rua Santana de Med…" at bounding box center [531, 246] width 1063 height 492
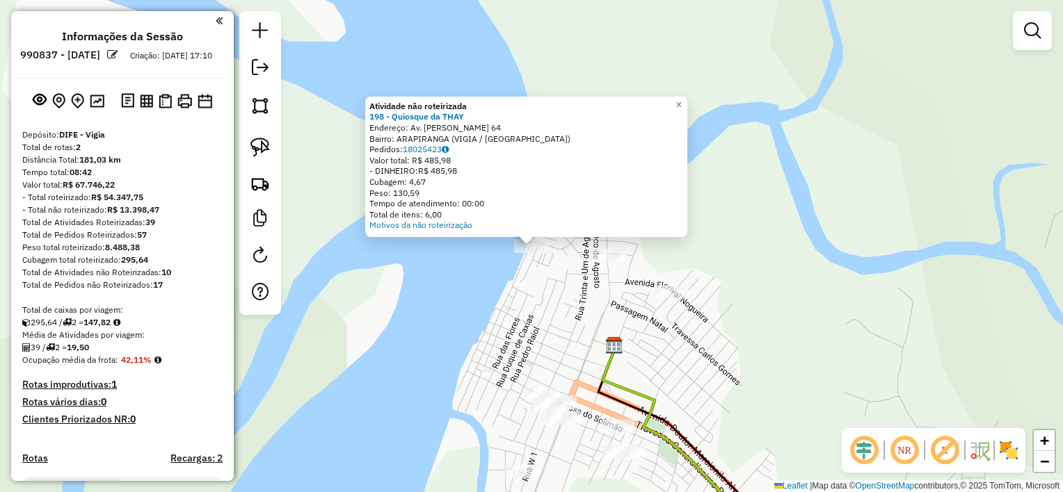
click at [470, 281] on div "Atividade não roteirizada 198 - Quiosque da THAY Endereço: Av. Justino Barroso …" at bounding box center [531, 246] width 1063 height 492
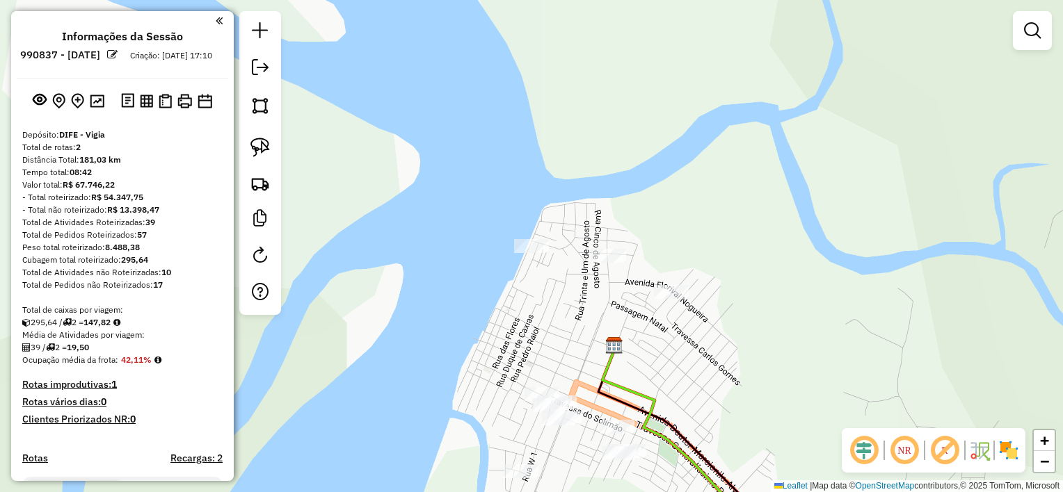
drag, startPoint x: 261, startPoint y: 140, endPoint x: 302, endPoint y: 156, distance: 43.1
click at [261, 140] on img at bounding box center [259, 147] width 19 height 19
drag, startPoint x: 595, startPoint y: 231, endPoint x: 627, endPoint y: 250, distance: 38.0
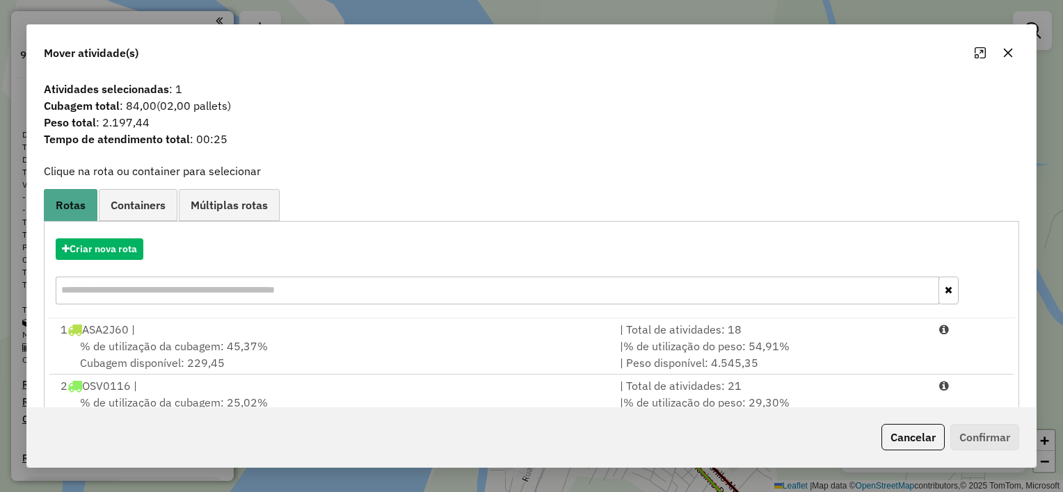
click at [110, 391] on div "2 OSV0116 |" at bounding box center [331, 386] width 559 height 17
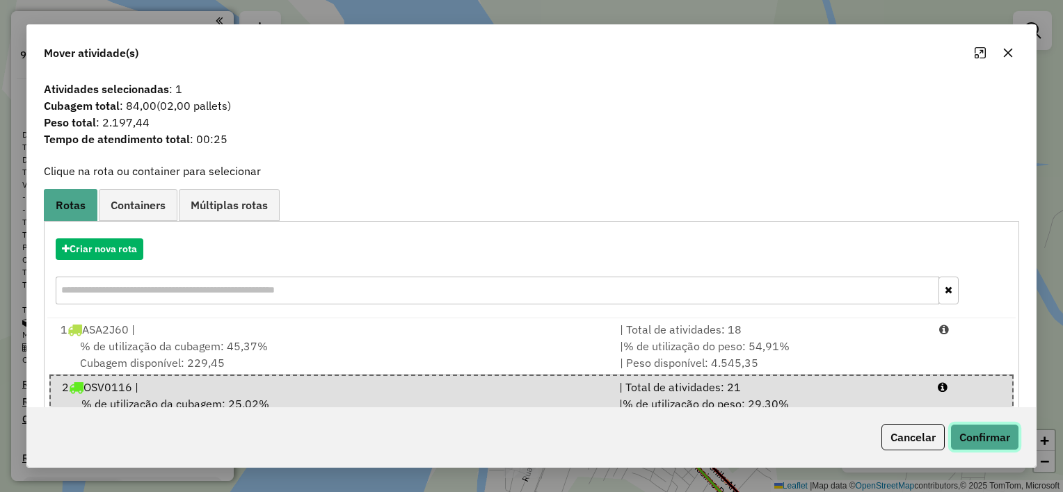
click at [988, 437] on button "Confirmar" at bounding box center [984, 437] width 69 height 26
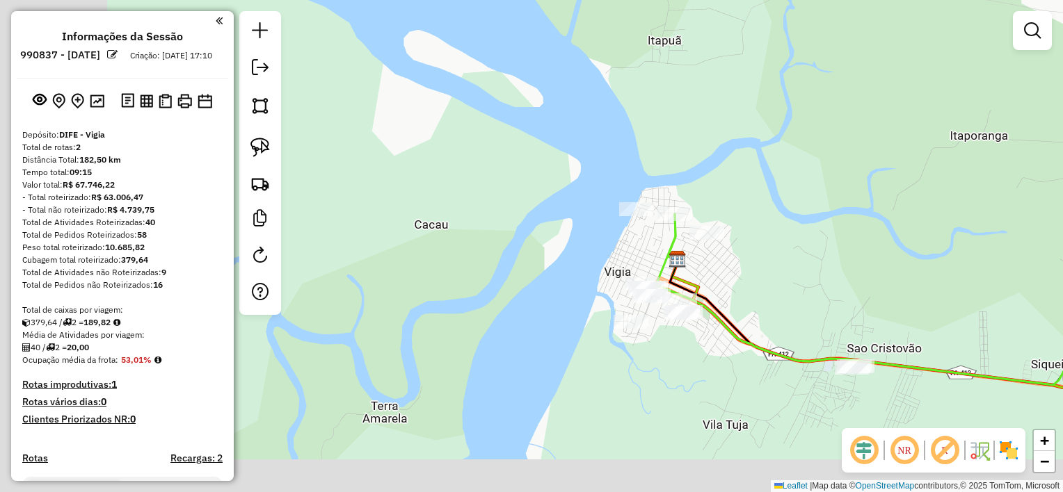
drag, startPoint x: 645, startPoint y: 427, endPoint x: 745, endPoint y: 252, distance: 201.5
click at [745, 252] on div "Janela de atendimento Grade de atendimento Capacidade Transportadoras Veículos …" at bounding box center [531, 246] width 1063 height 492
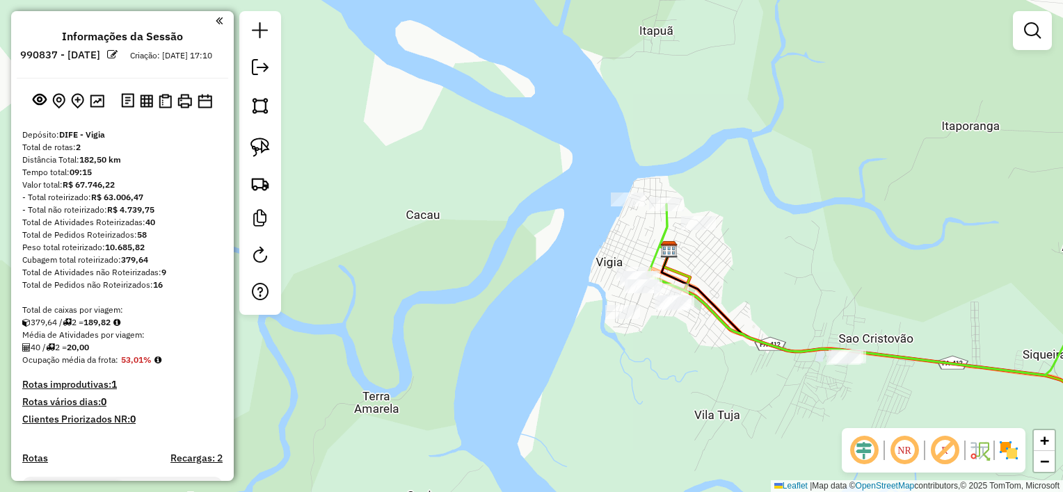
drag, startPoint x: 741, startPoint y: 252, endPoint x: 720, endPoint y: 266, distance: 24.5
click at [720, 266] on div "Janela de atendimento Grade de atendimento Capacidade Transportadoras Veículos …" at bounding box center [531, 246] width 1063 height 492
click at [264, 143] on img at bounding box center [259, 147] width 19 height 19
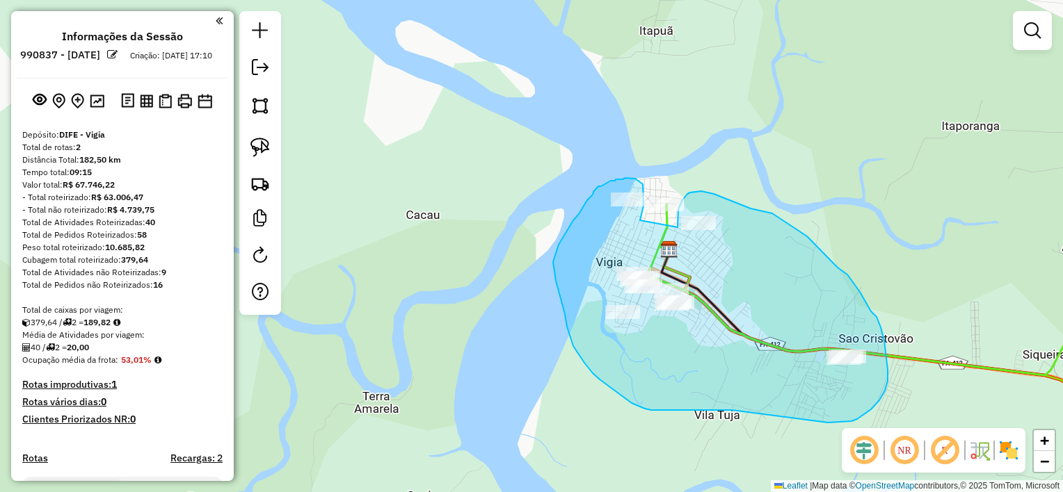
drag, startPoint x: 677, startPoint y: 227, endPoint x: 640, endPoint y: 220, distance: 38.2
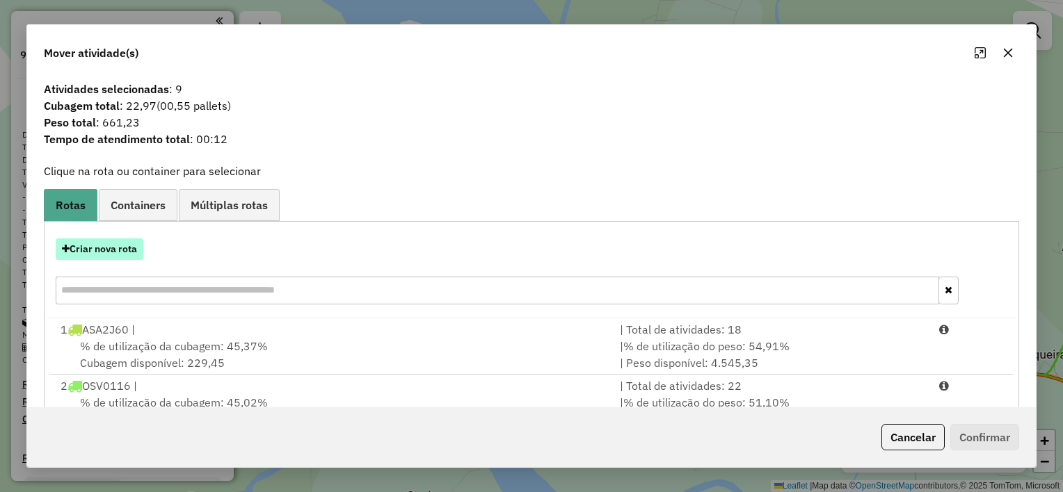
click at [89, 245] on button "Criar nova rota" at bounding box center [100, 250] width 88 height 22
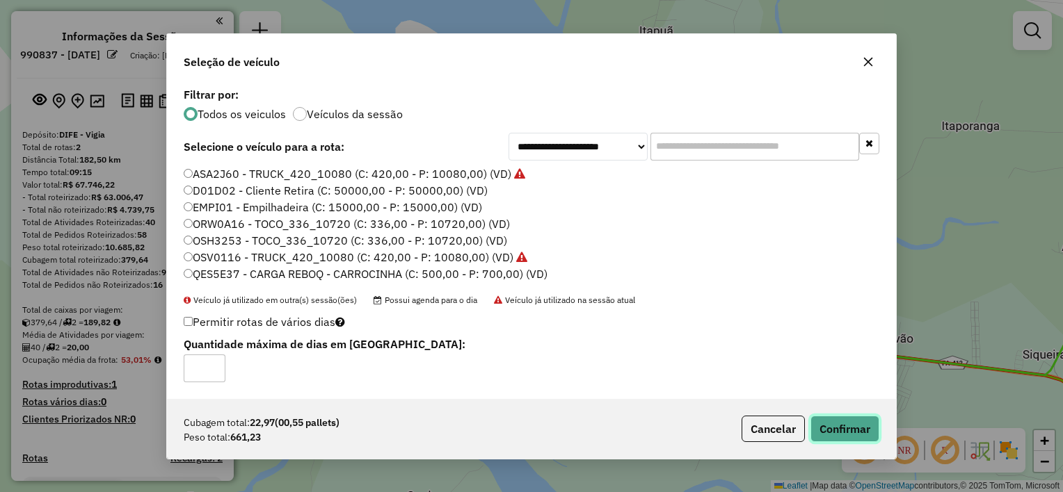
click at [855, 429] on button "Confirmar" at bounding box center [844, 429] width 69 height 26
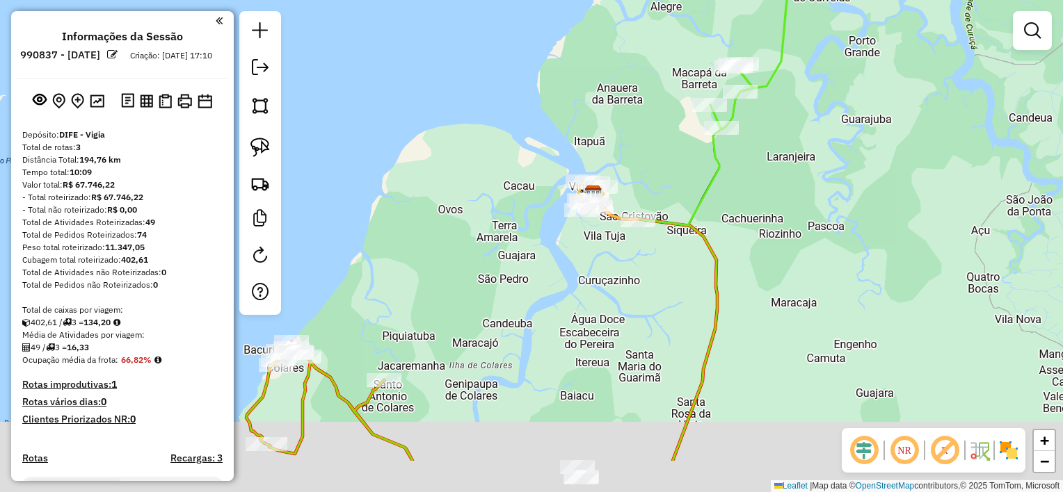
drag, startPoint x: 921, startPoint y: 335, endPoint x: 768, endPoint y: 253, distance: 174.2
click at [768, 253] on div "Janela de atendimento Grade de atendimento Capacidade Transportadoras Veículos …" at bounding box center [531, 246] width 1063 height 492
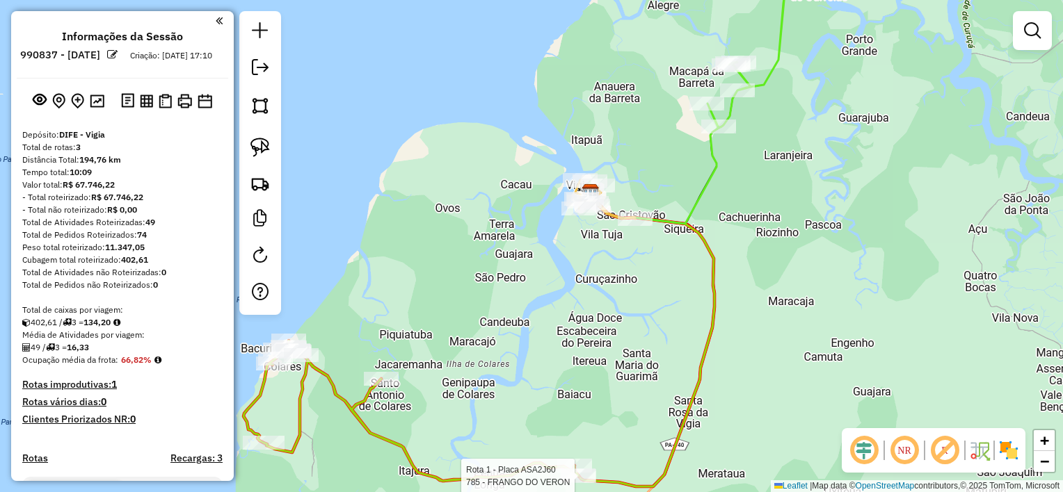
select select "**********"
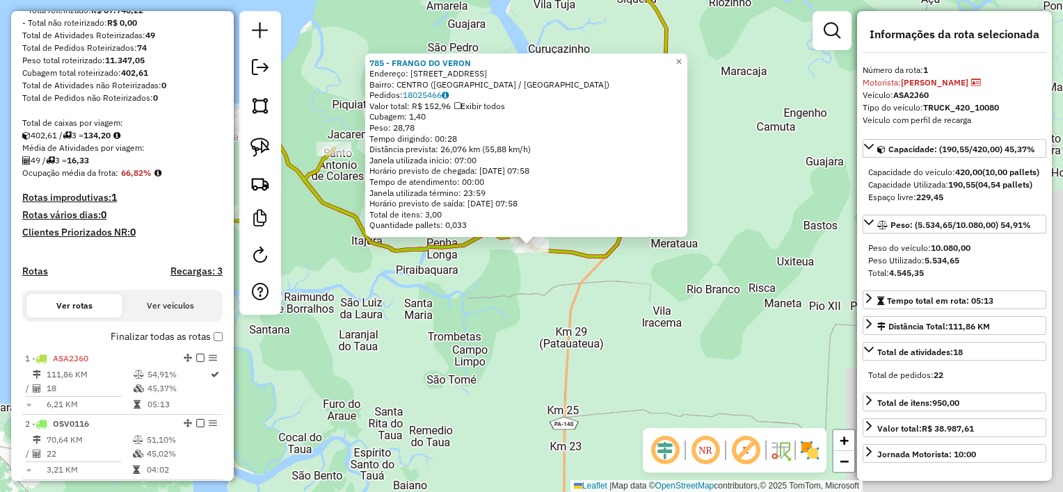
scroll to position [319, 0]
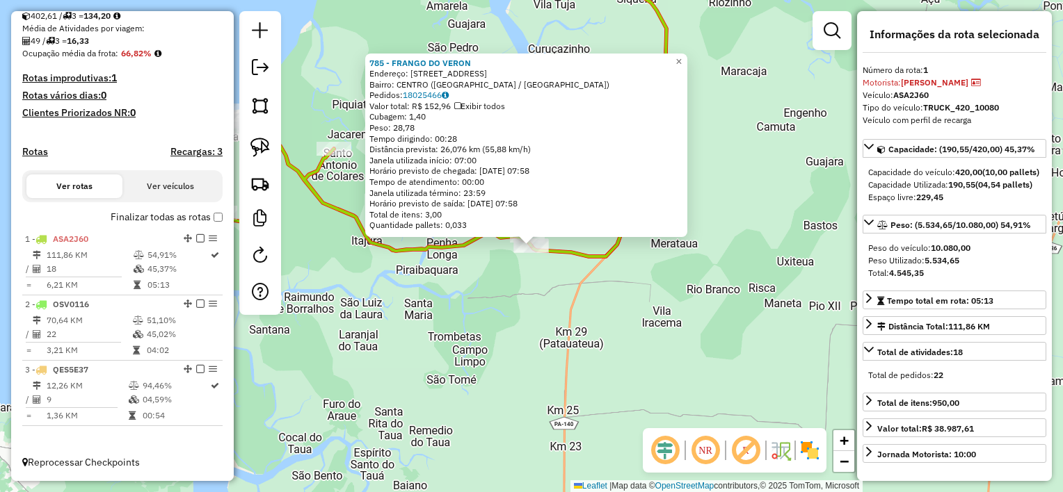
click at [790, 216] on div "785 - FRANGO DO VERON Endereço: Rua Principal 130 Bairro: CENTRO (COLARES / PA)…" at bounding box center [531, 246] width 1063 height 492
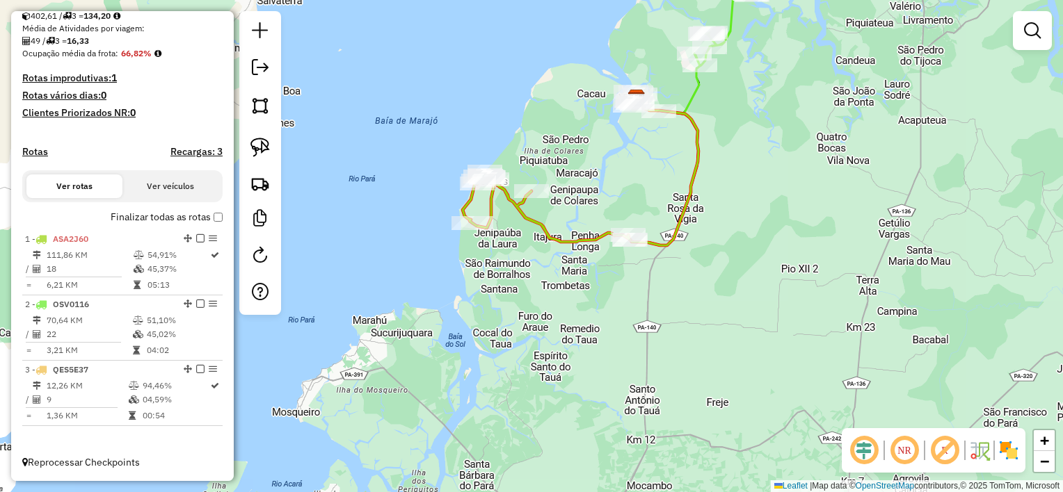
drag, startPoint x: 734, startPoint y: 135, endPoint x: 677, endPoint y: 239, distance: 117.9
click at [677, 239] on div "Janela de atendimento Grade de atendimento Capacidade Transportadoras Veículos …" at bounding box center [531, 246] width 1063 height 492
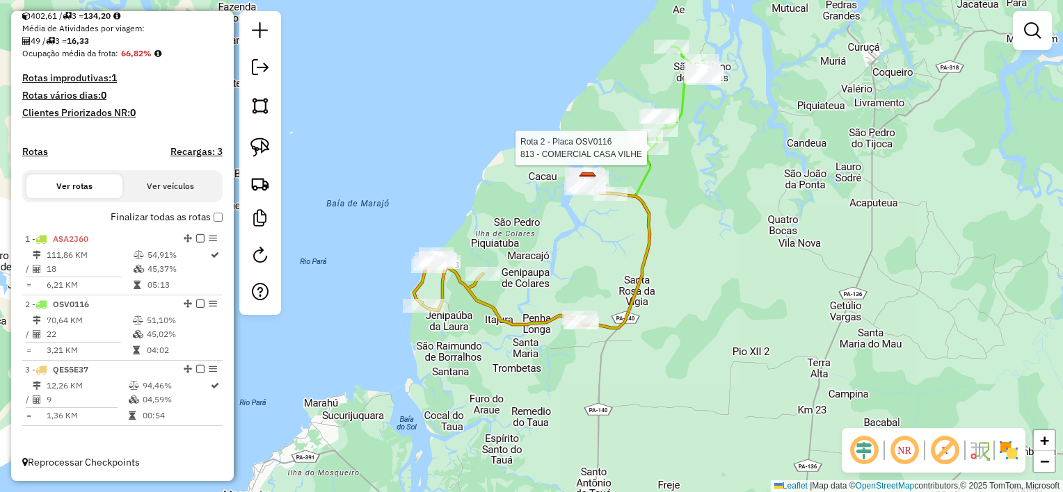
select select "**********"
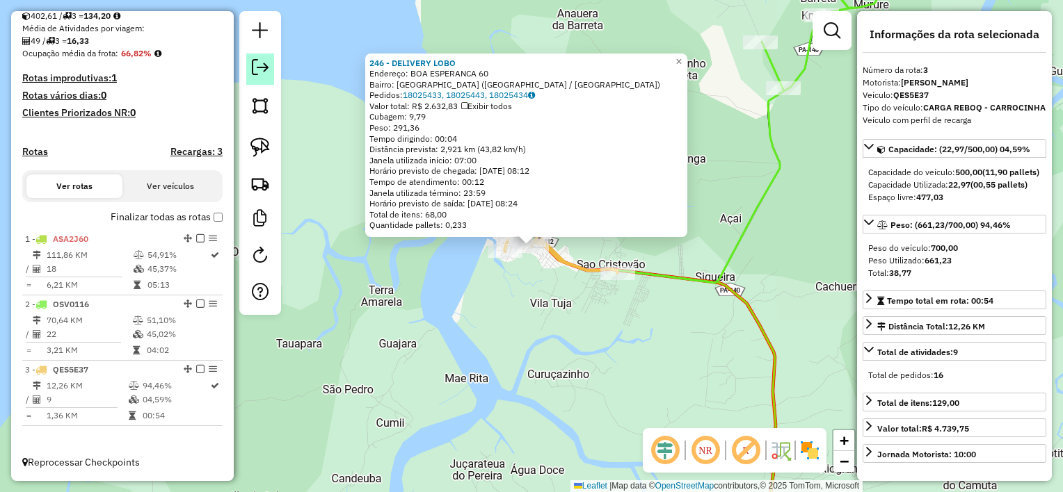
click at [257, 83] on link at bounding box center [260, 69] width 28 height 31
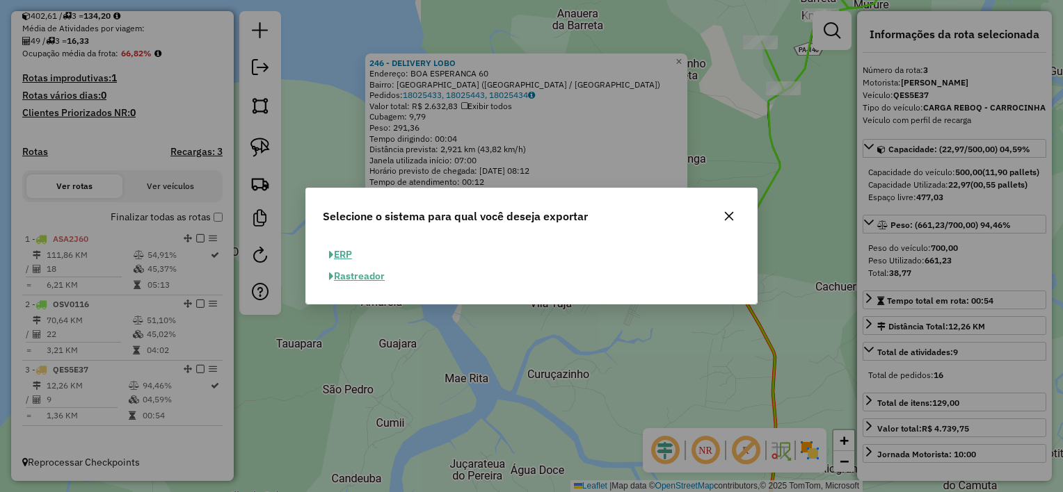
click at [339, 256] on button "ERP" at bounding box center [340, 255] width 35 height 22
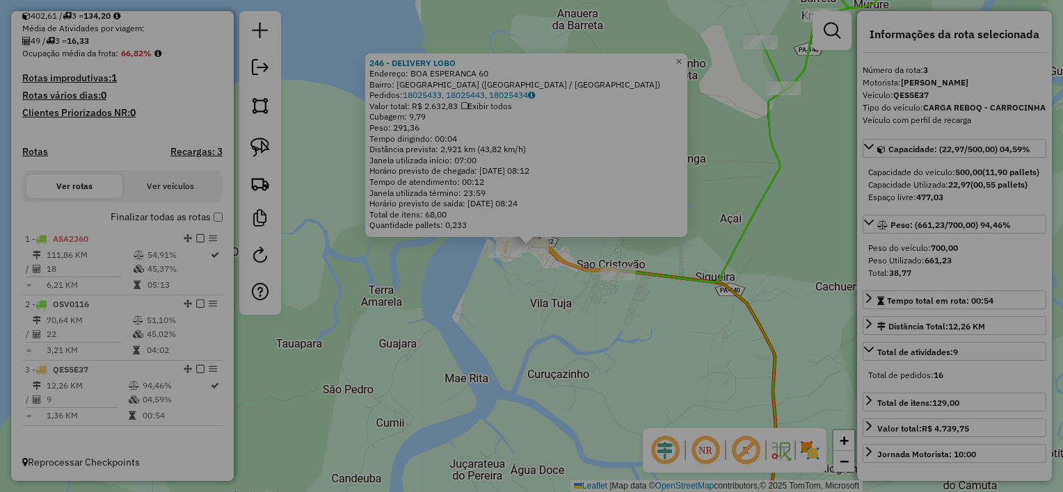
select select "**"
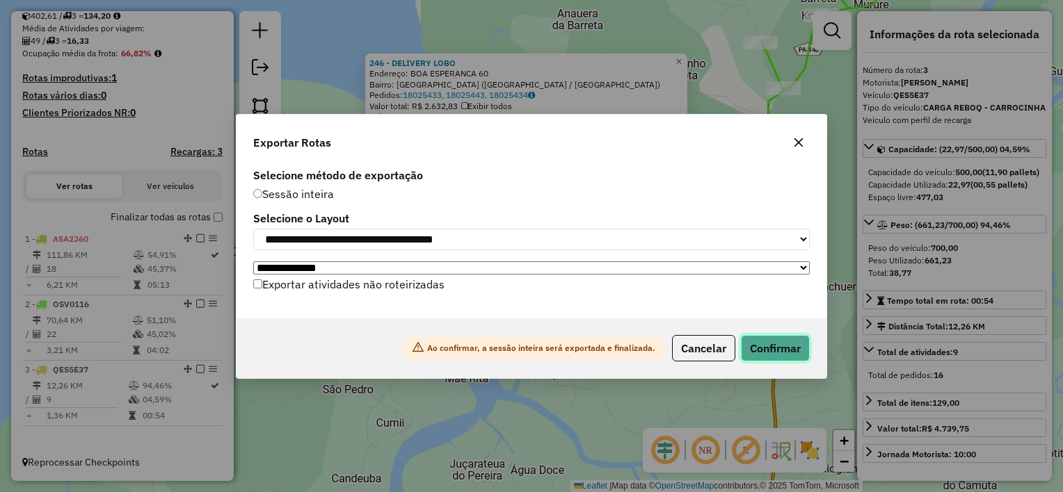
click at [787, 356] on button "Confirmar" at bounding box center [775, 348] width 69 height 26
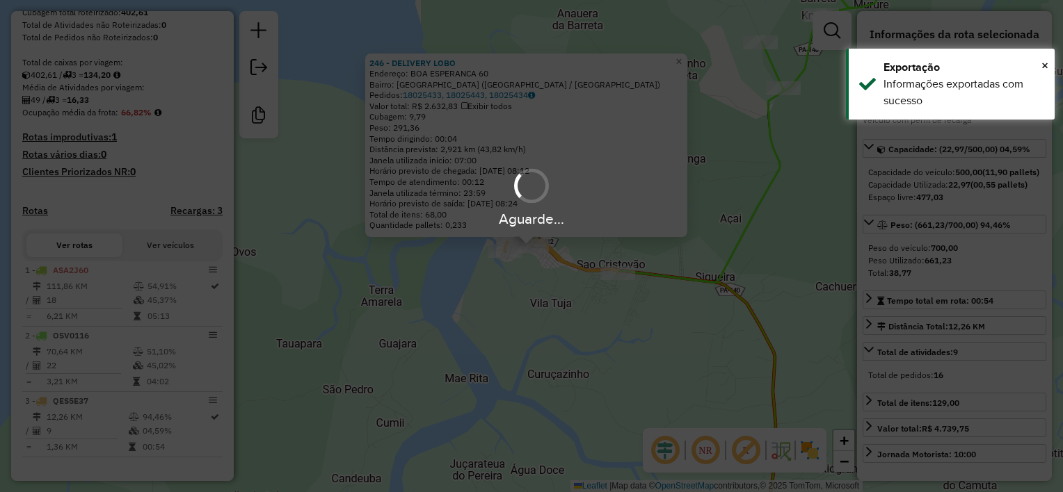
scroll to position [297, 0]
